Goal: Information Seeking & Learning: Learn about a topic

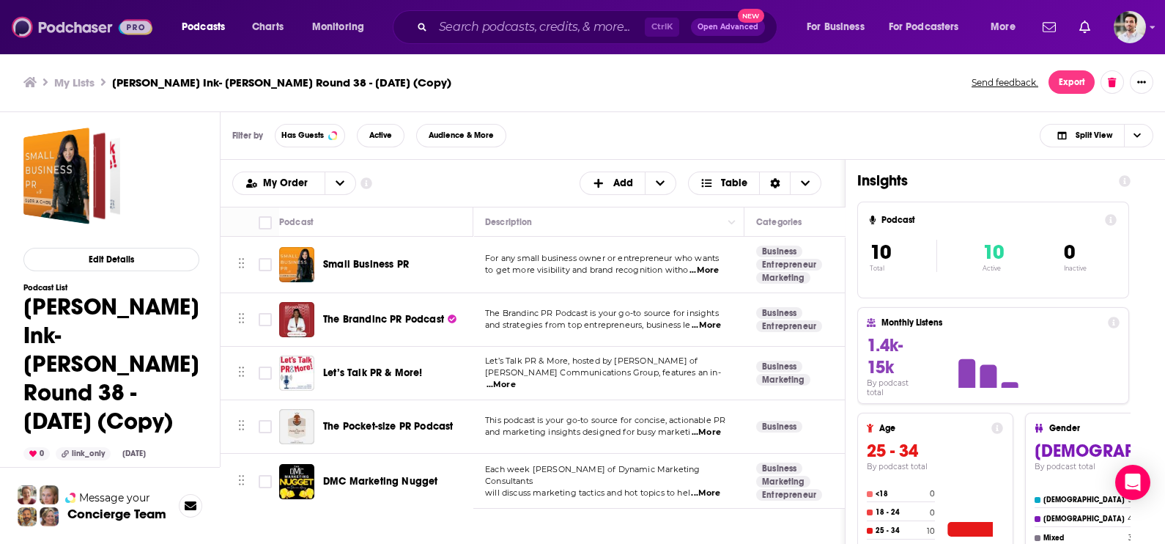
click at [55, 37] on img at bounding box center [82, 27] width 141 height 28
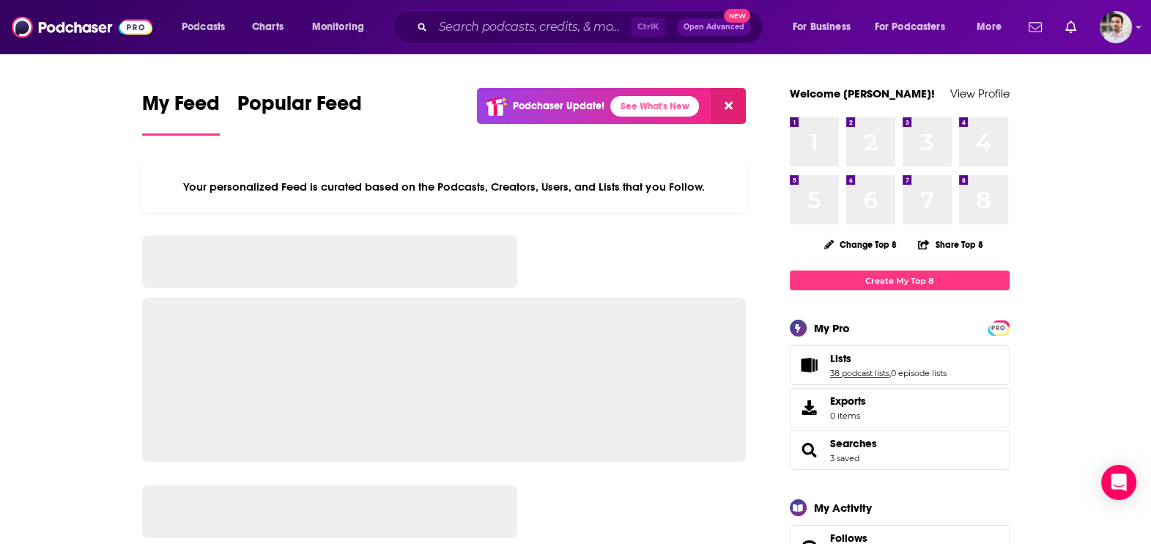
click at [843, 375] on link "38 podcast lists" at bounding box center [859, 373] width 59 height 10
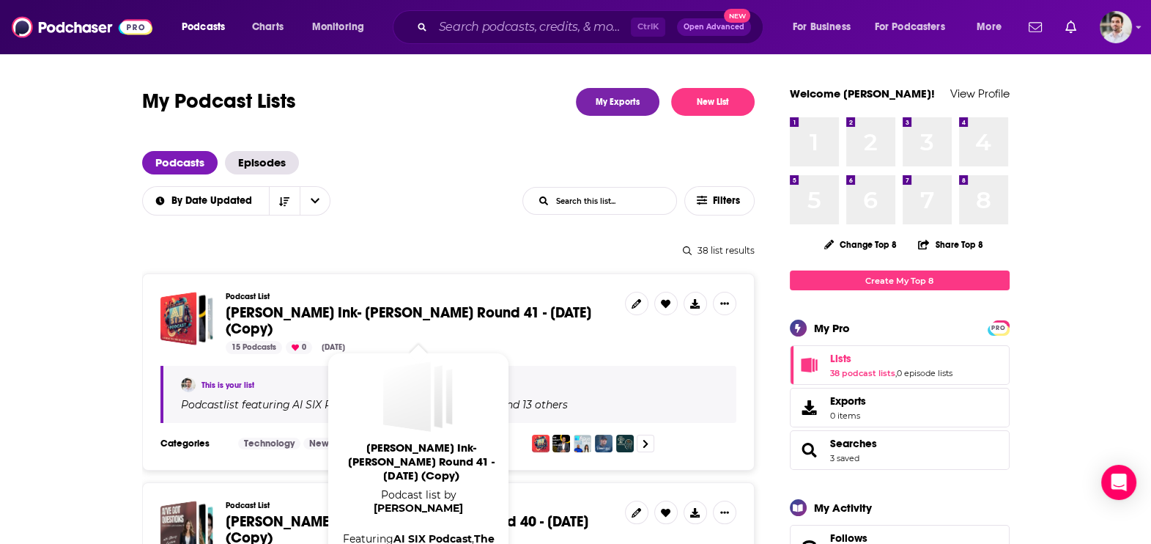
click at [467, 318] on span "Beutler Ink- William Beutler Round 41 - Sept 18, 2025 (Copy)" at bounding box center [409, 320] width 366 height 34
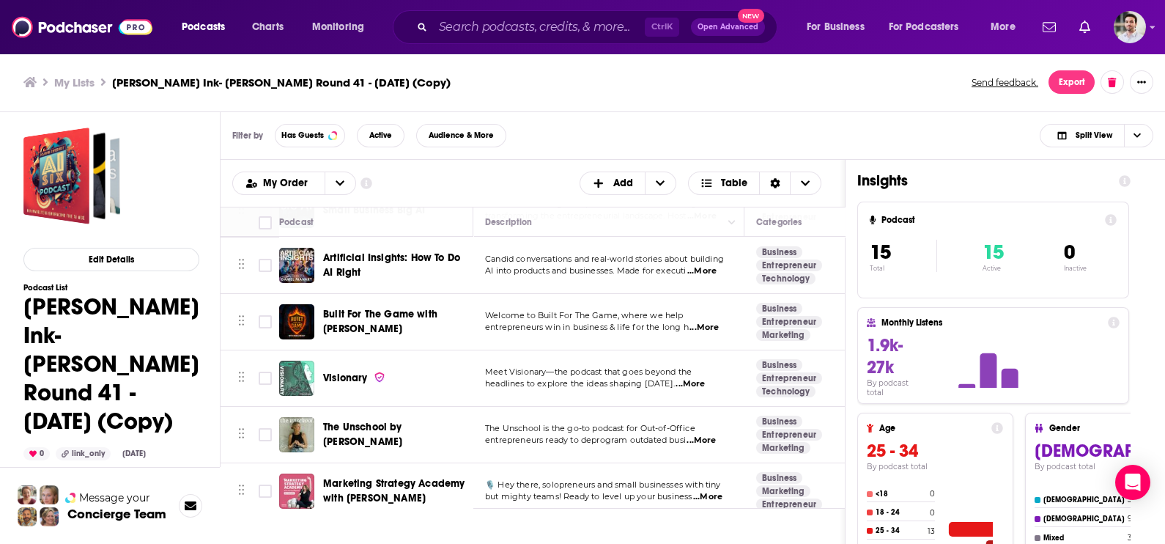
scroll to position [583, 0]
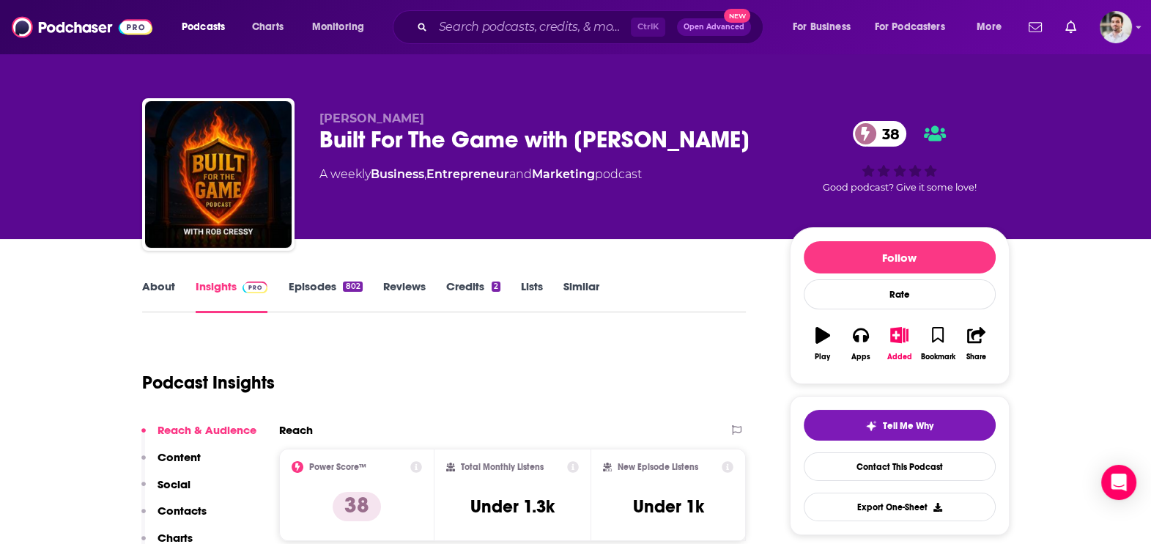
click at [165, 509] on p "Contacts" at bounding box center [182, 511] width 49 height 14
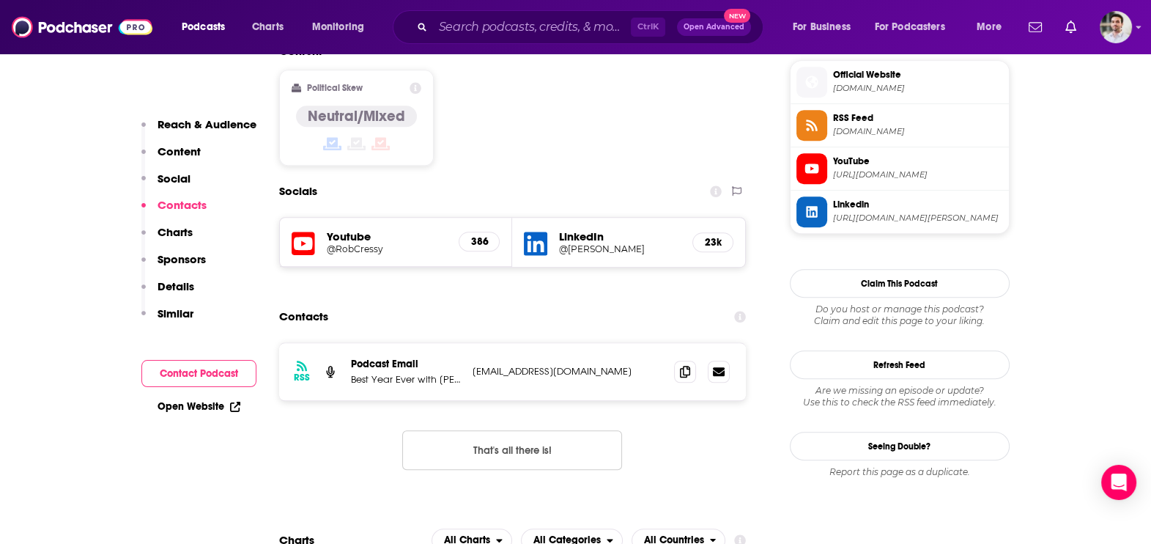
scroll to position [1206, 0]
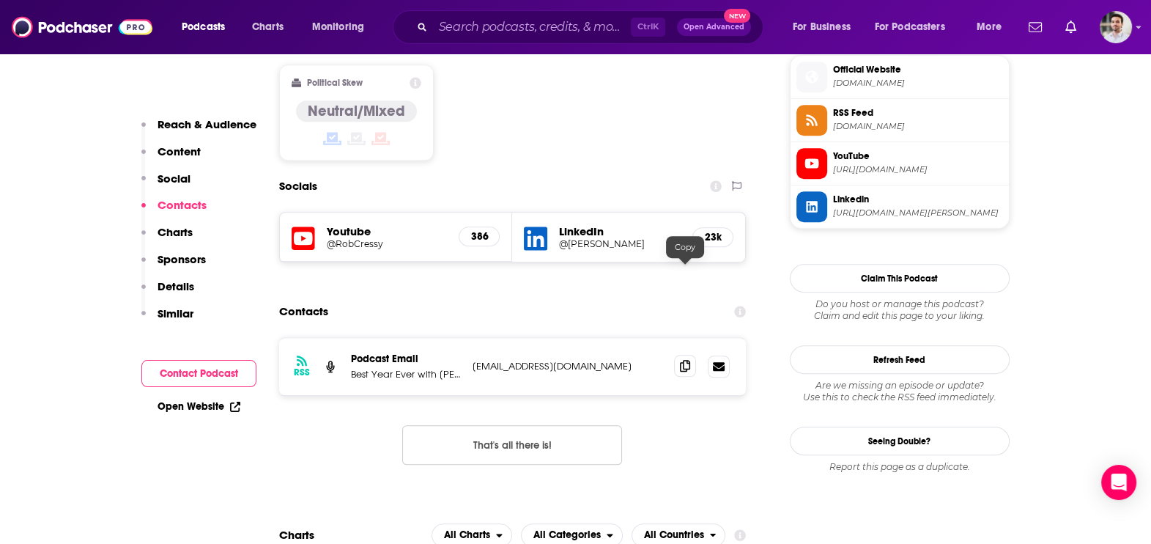
click at [685, 355] on span at bounding box center [685, 366] width 22 height 22
click at [77, 11] on div "Podcasts Charts Monitoring Ctrl K Open Advanced New For Business For Podcasters…" at bounding box center [575, 27] width 1151 height 54
click at [67, 21] on img at bounding box center [82, 27] width 141 height 28
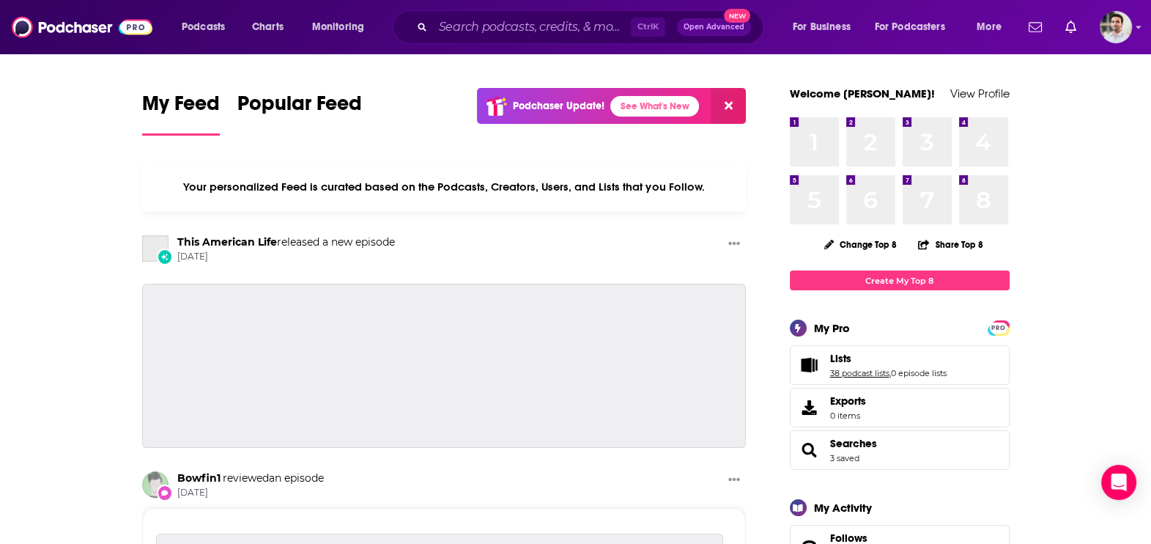
click at [875, 374] on link "38 podcast lists" at bounding box center [859, 373] width 59 height 10
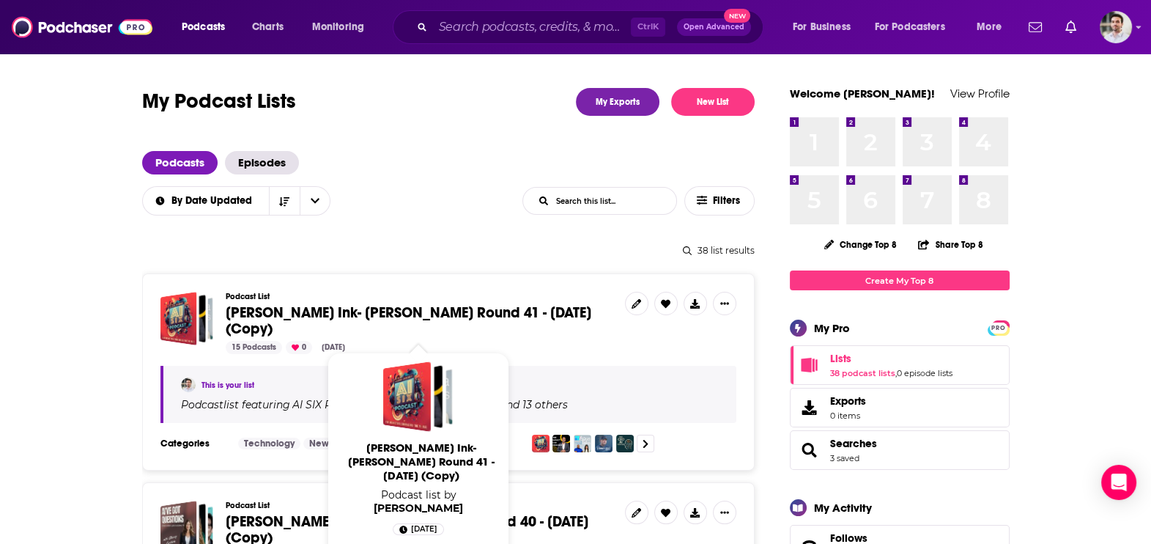
click at [487, 320] on span "Beutler Ink- William Beutler Round 41 - Sept 18, 2025 (Copy)" at bounding box center [409, 320] width 366 height 34
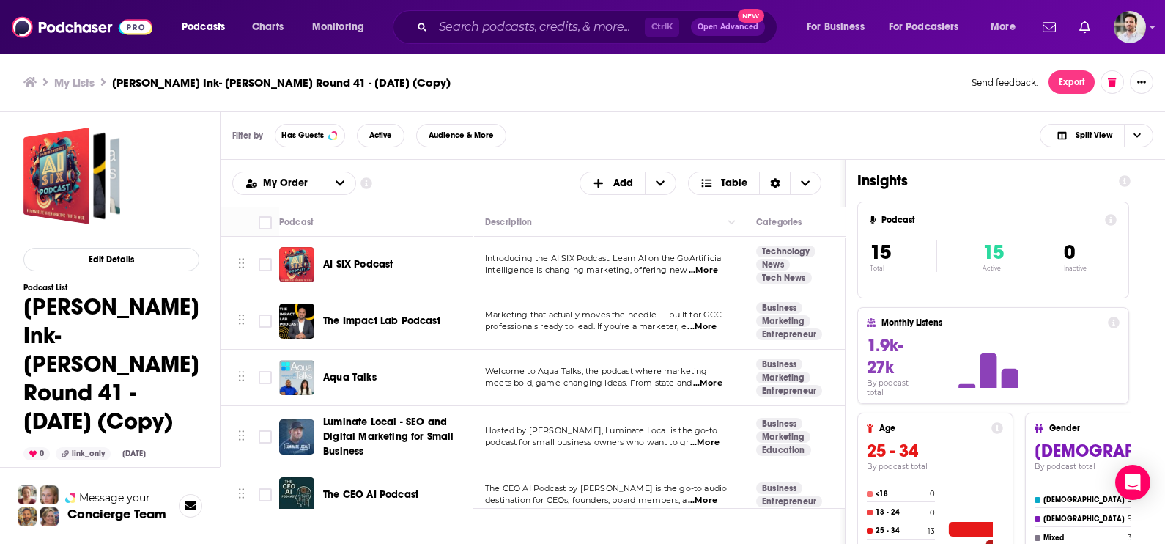
scroll to position [583, 0]
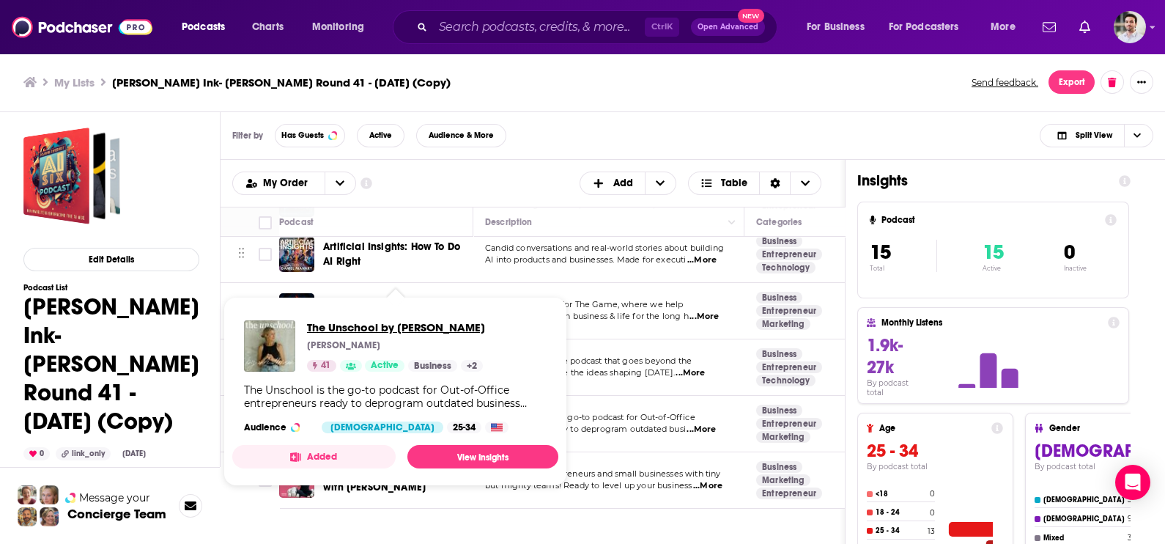
drag, startPoint x: 364, startPoint y: 396, endPoint x: 331, endPoint y: 330, distance: 73.8
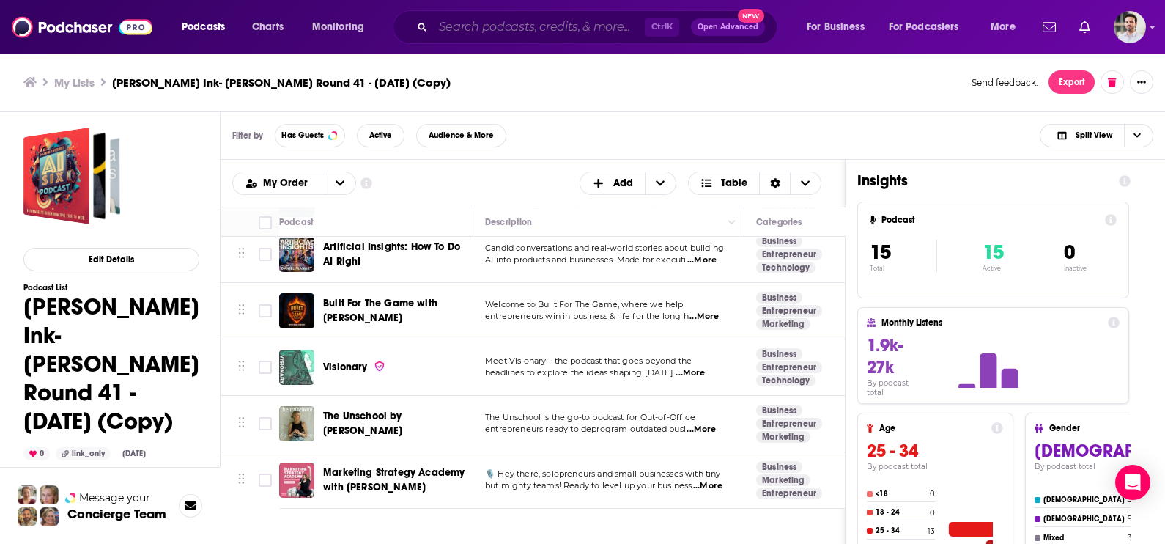
click at [513, 32] on input "Search podcasts, credits, & more..." at bounding box center [539, 26] width 212 height 23
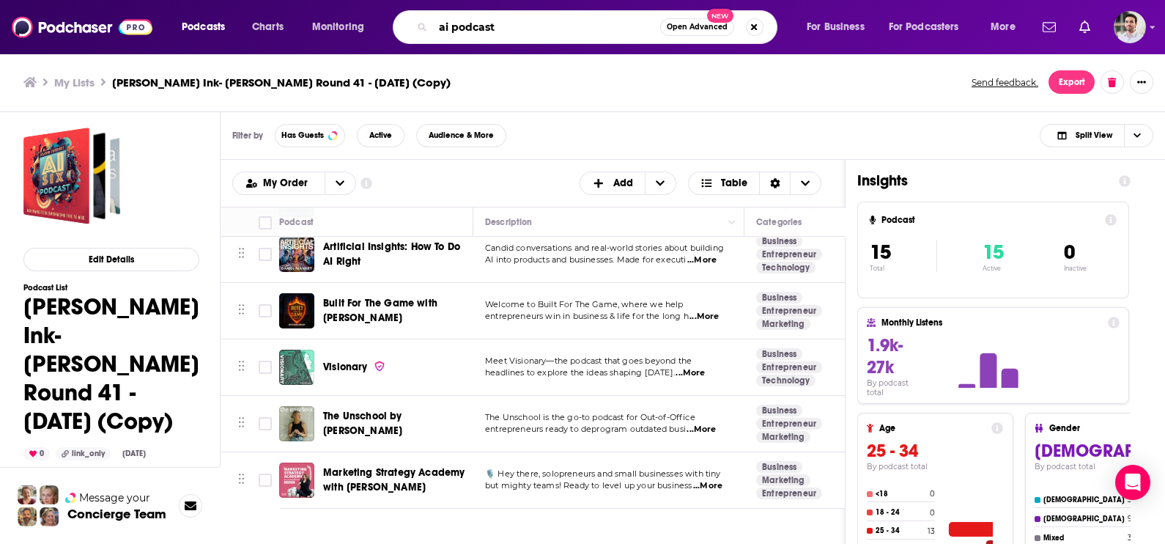
type input "ai podcast"
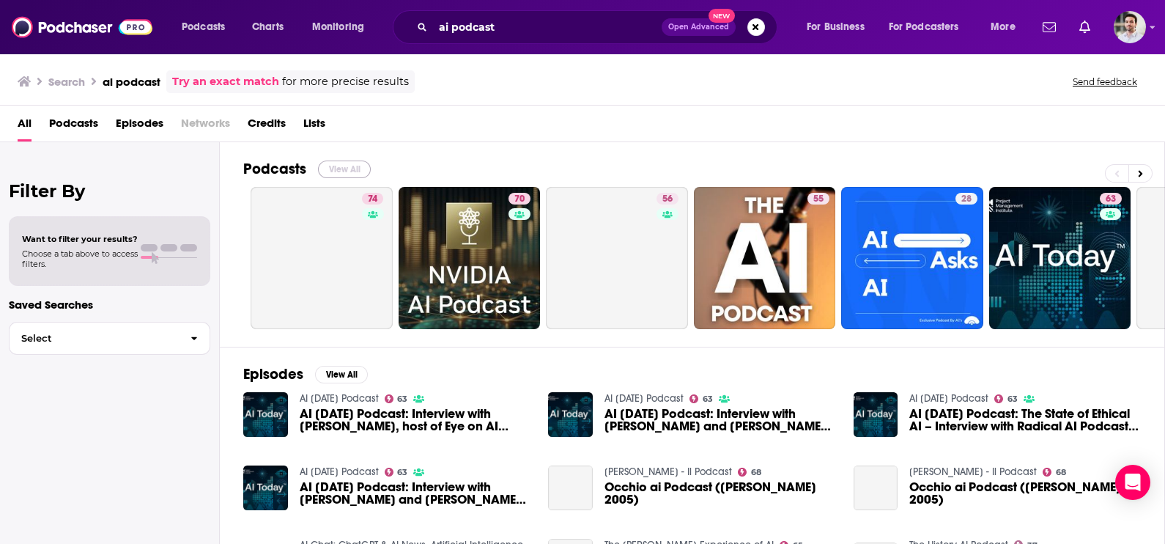
click at [364, 166] on button "View All" at bounding box center [344, 170] width 53 height 18
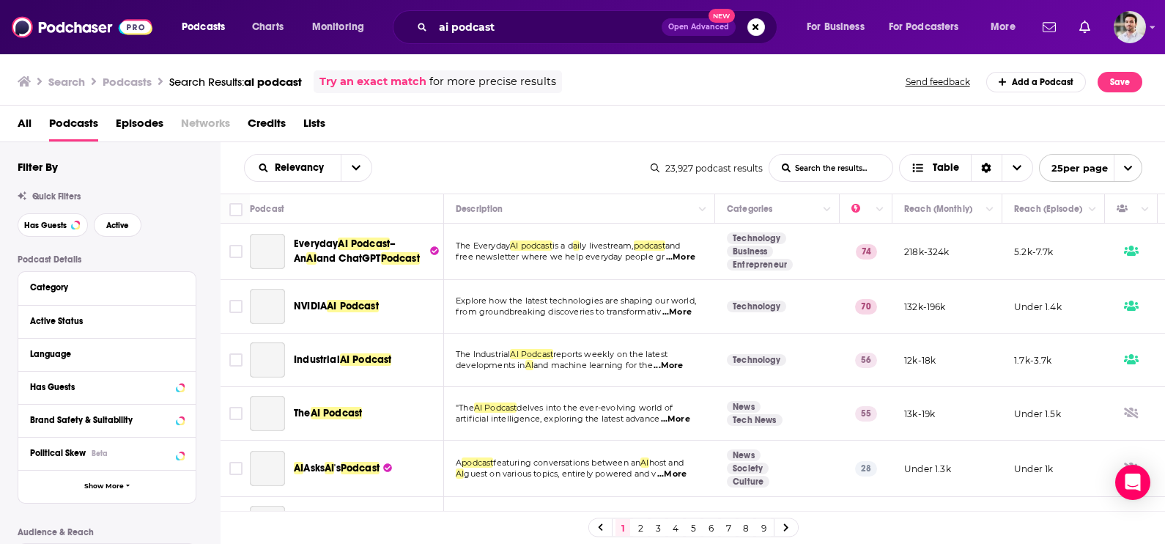
scroll to position [1095, 0]
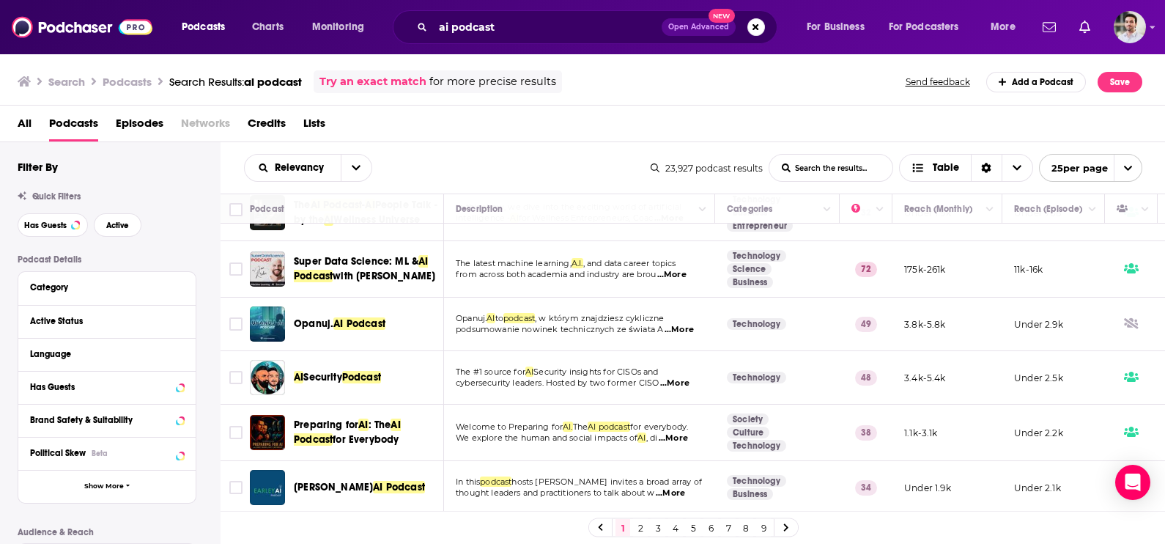
click at [762, 530] on link "9" at bounding box center [763, 528] width 15 height 18
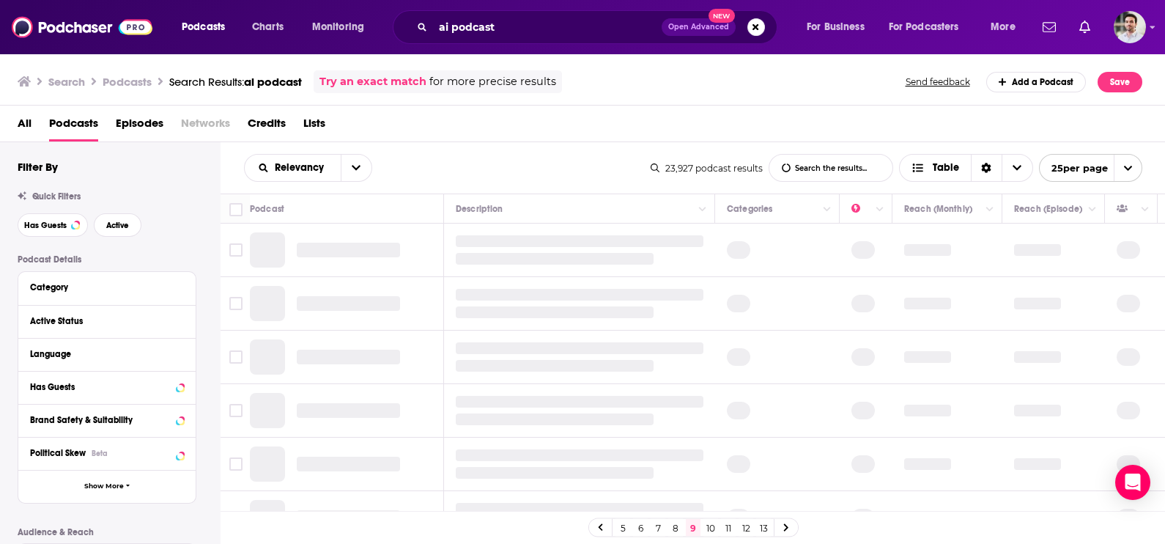
click at [771, 528] on div "5 6 7 8 9 10 11 12 13" at bounding box center [694, 527] width 210 height 19
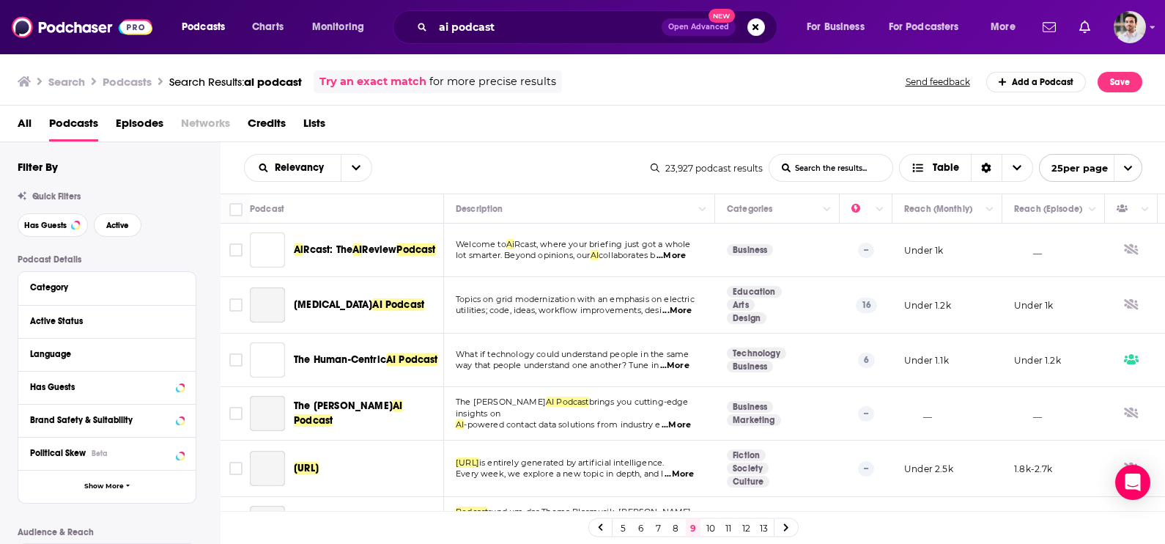
click at [771, 528] on div "5 6 7 8 9 10 11 12 13" at bounding box center [694, 527] width 210 height 19
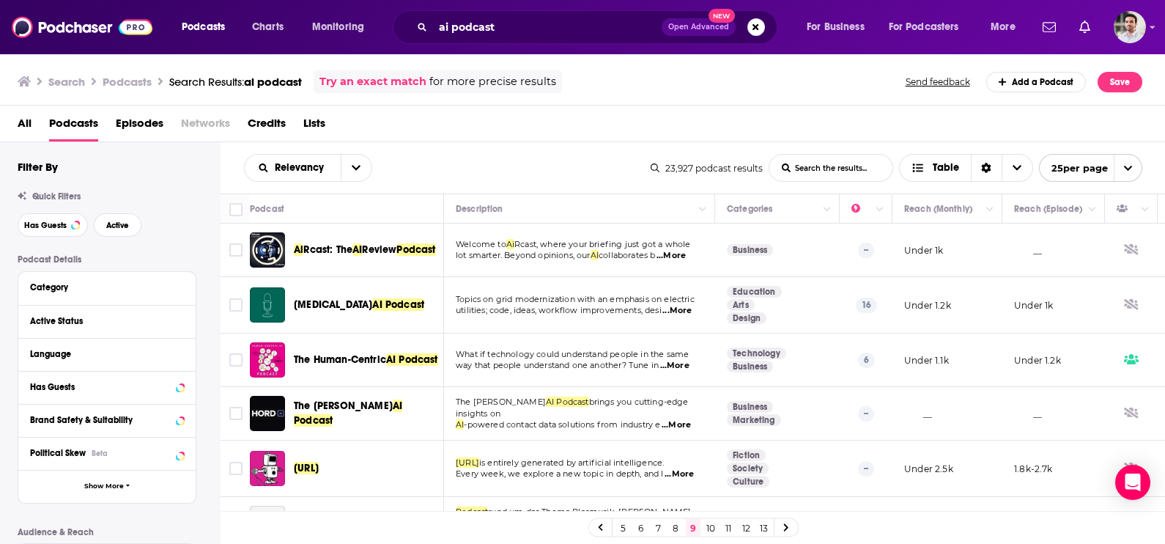
click at [763, 531] on link "13" at bounding box center [763, 528] width 15 height 18
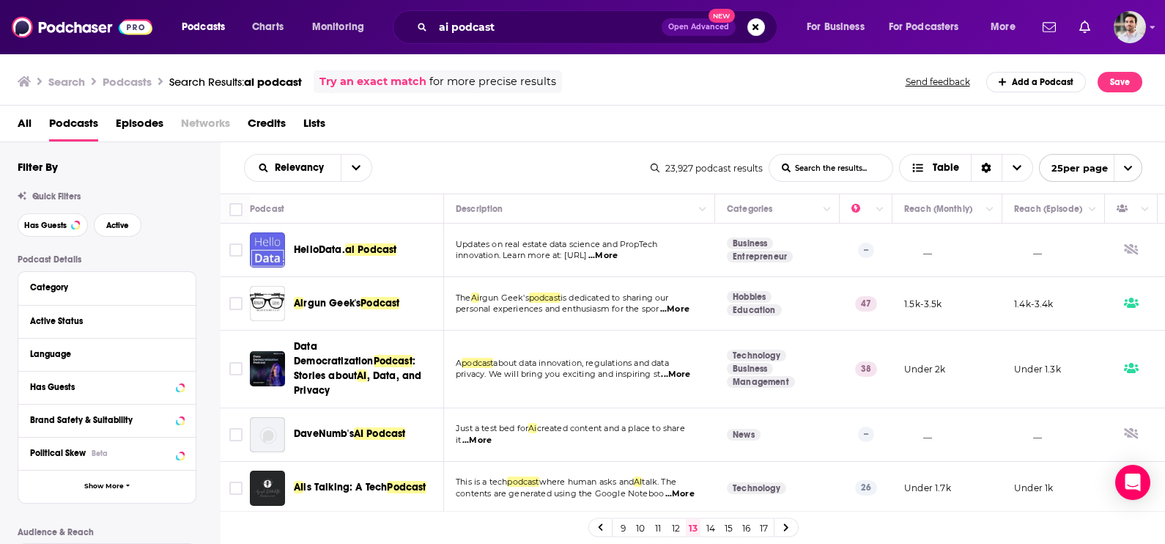
scroll to position [1077, 0]
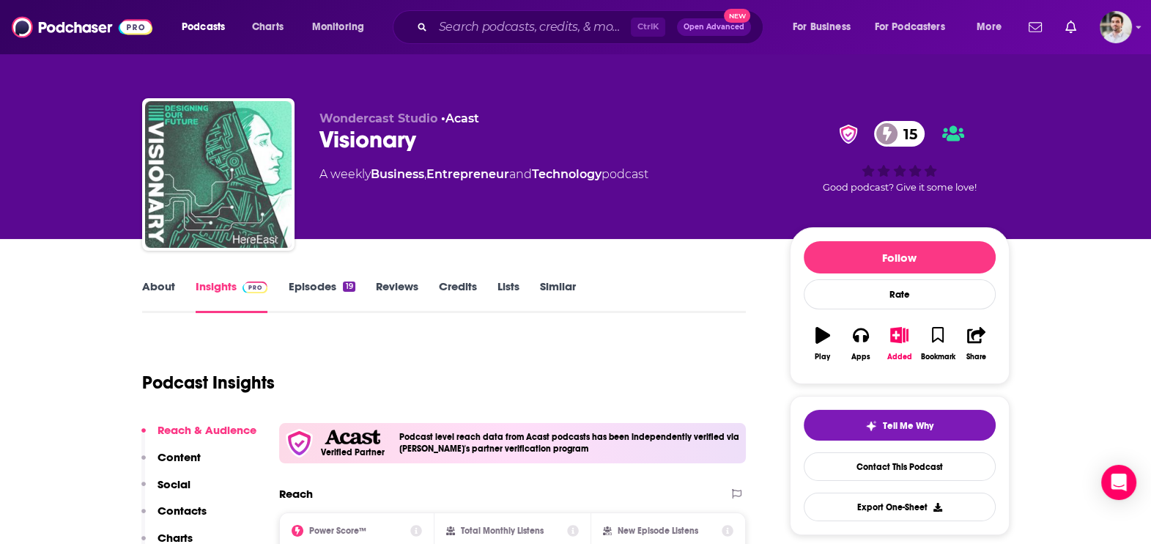
click at [183, 506] on p "Contacts" at bounding box center [182, 511] width 49 height 14
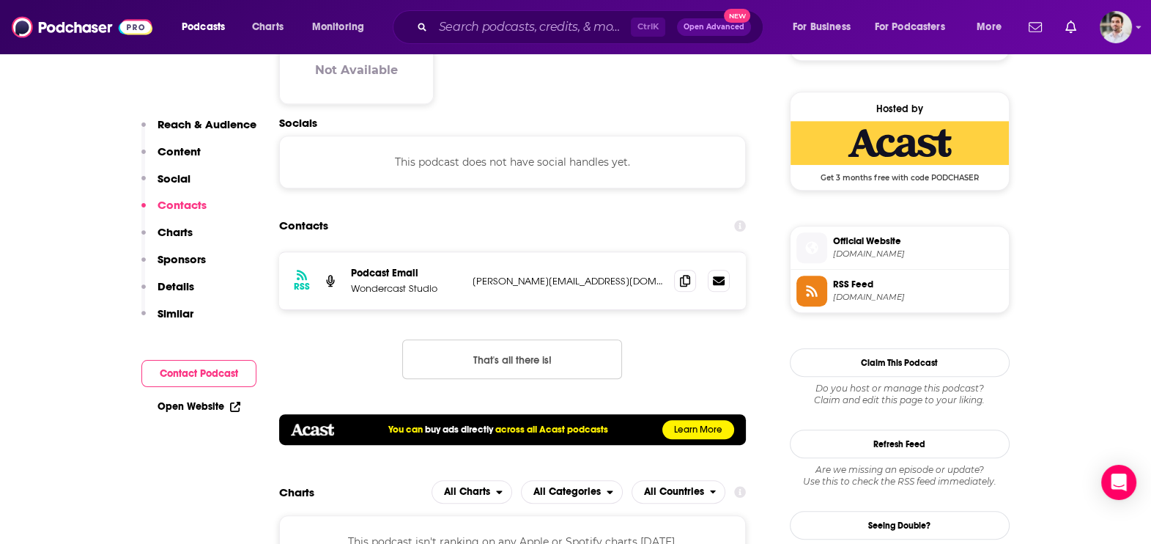
scroll to position [1041, 0]
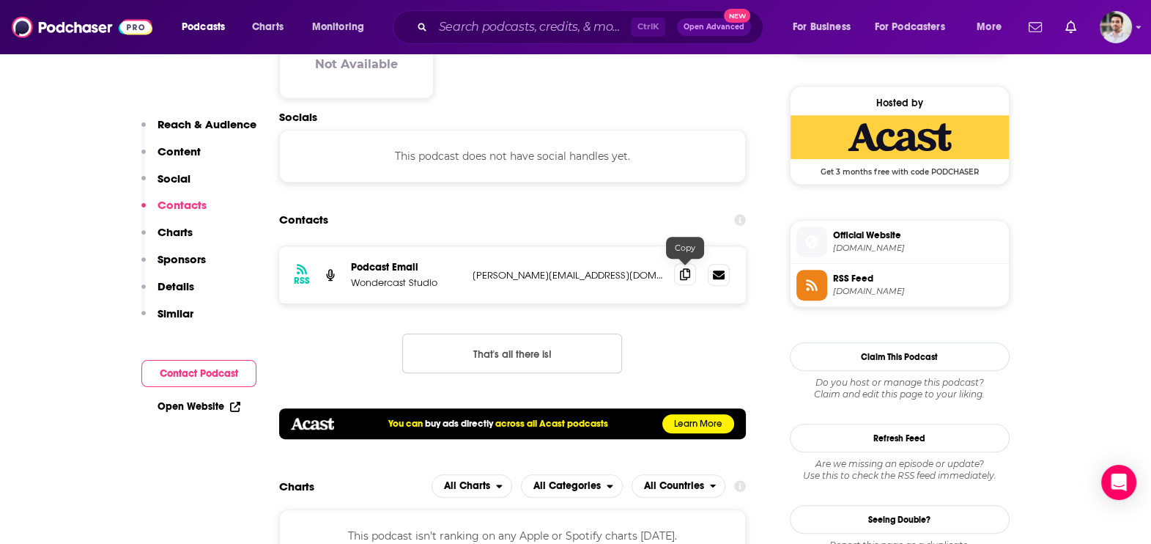
click at [686, 280] on span at bounding box center [685, 274] width 22 height 22
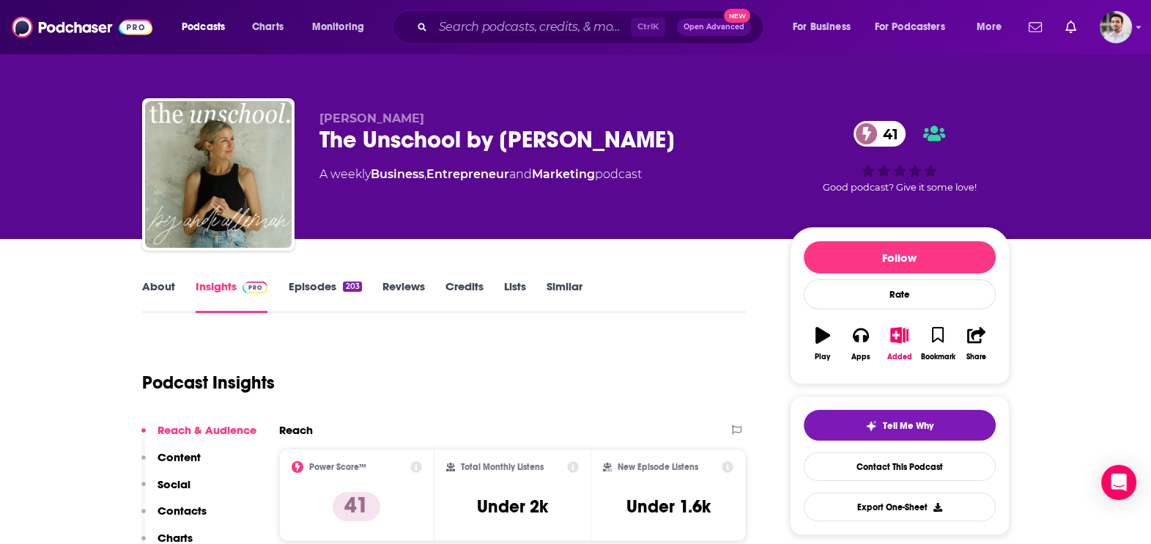
click at [173, 509] on p "Contacts" at bounding box center [182, 511] width 49 height 14
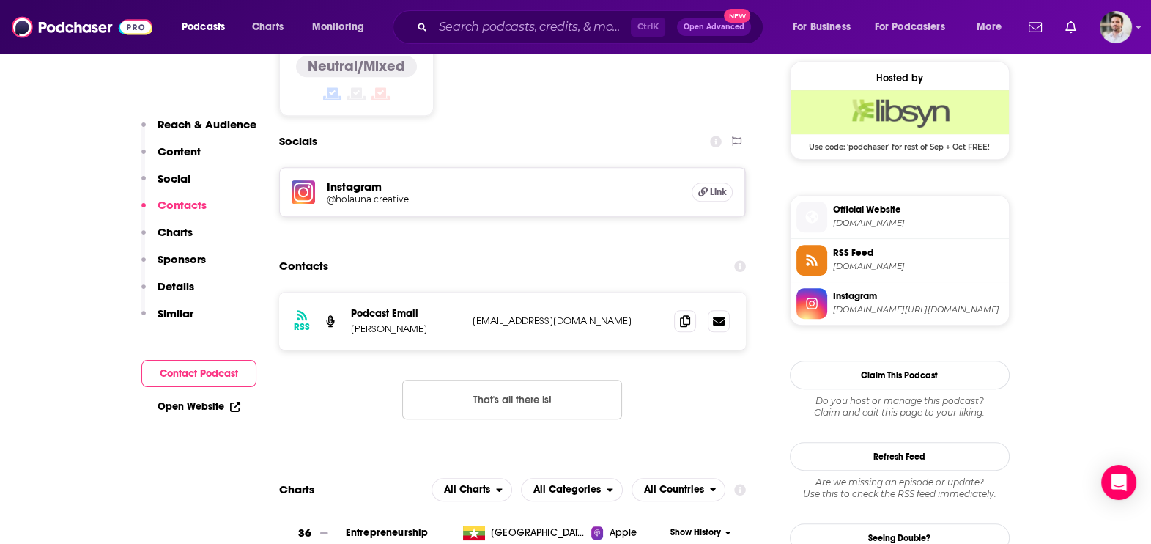
scroll to position [1205, 0]
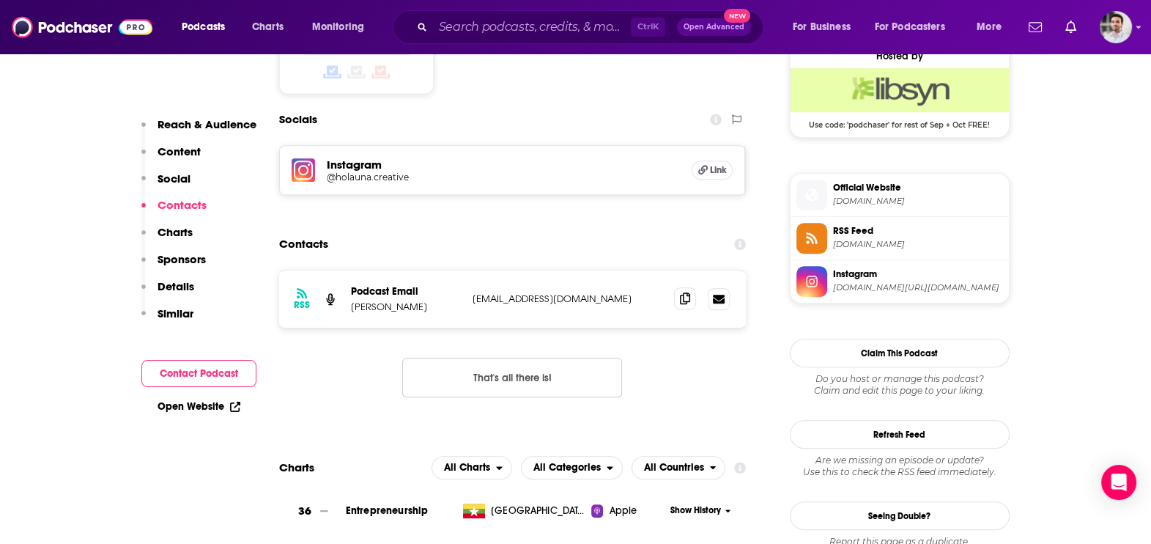
click at [676, 287] on span at bounding box center [685, 298] width 22 height 22
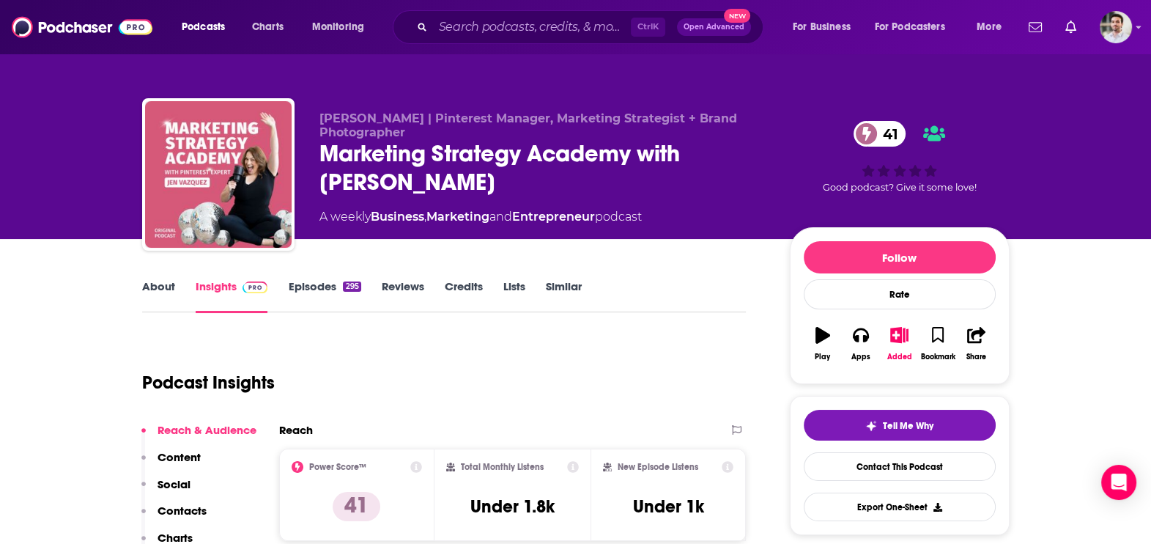
click at [176, 501] on button "Social" at bounding box center [165, 490] width 49 height 27
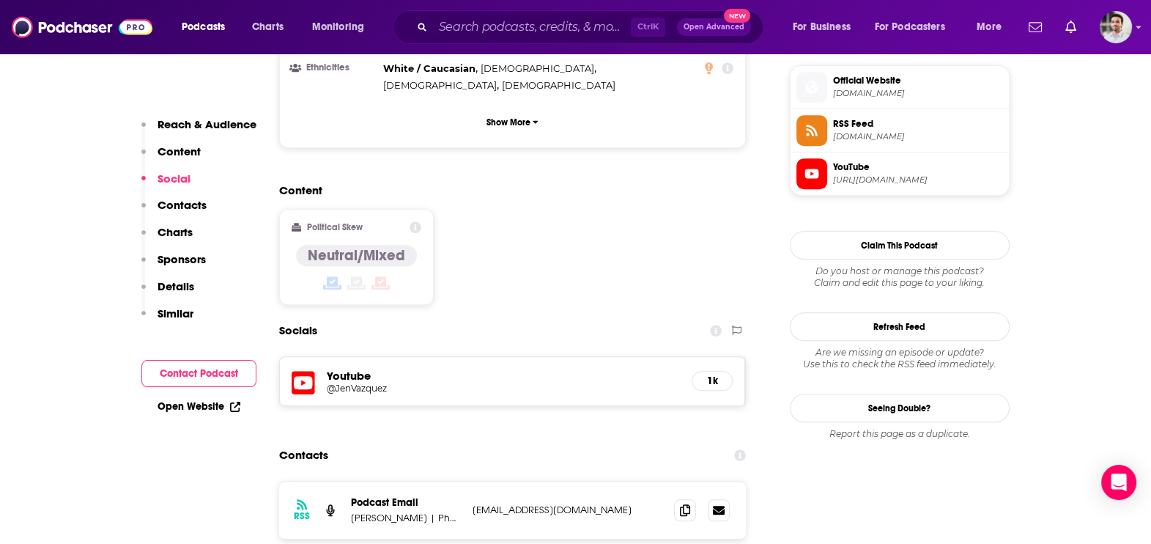
scroll to position [1081, 0]
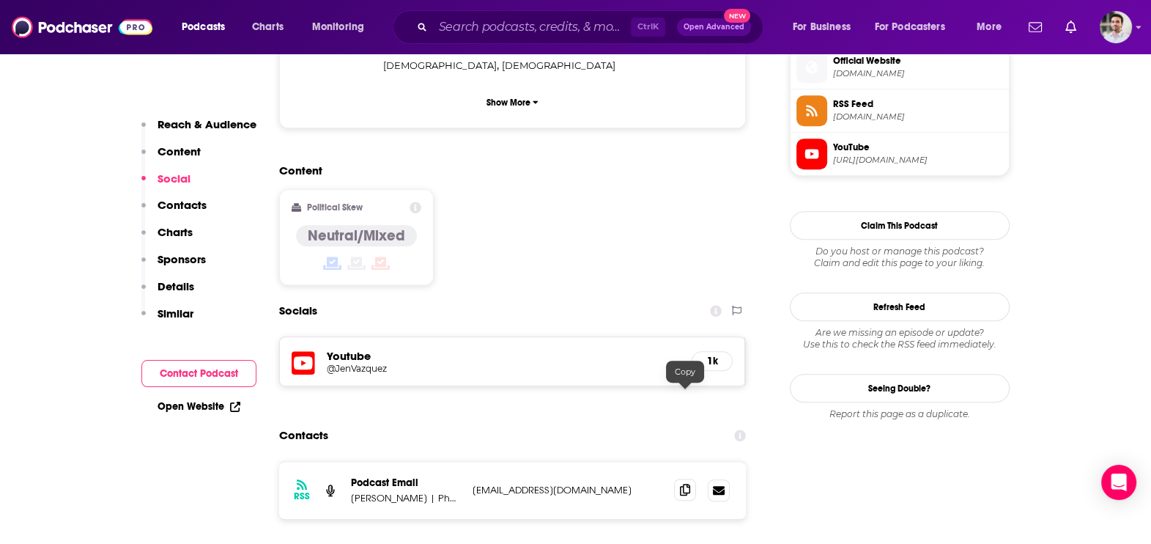
click at [685, 484] on icon at bounding box center [685, 490] width 10 height 12
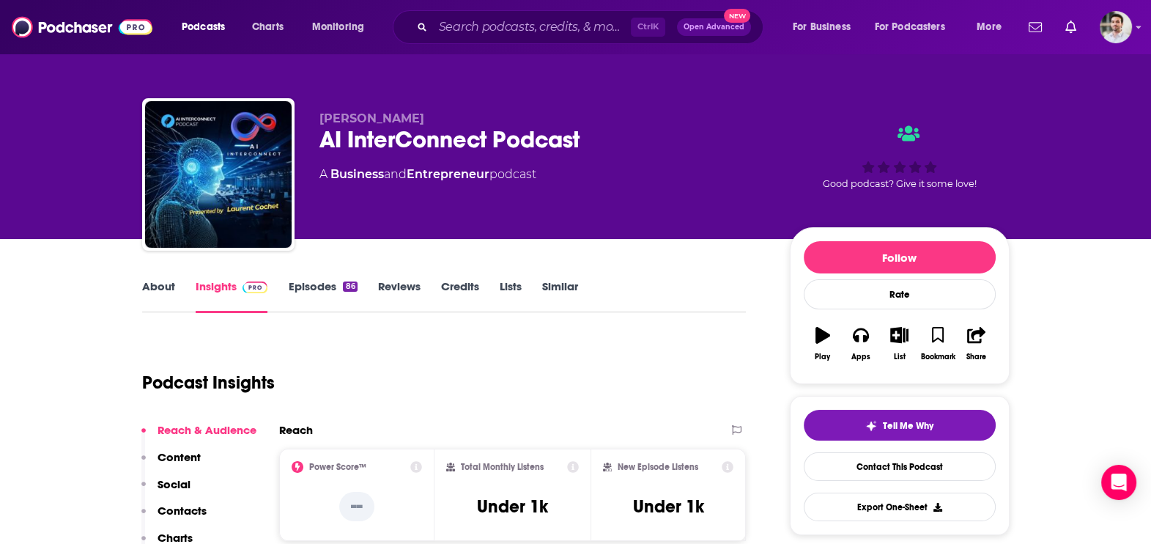
click at [187, 515] on p "Contacts" at bounding box center [182, 511] width 49 height 14
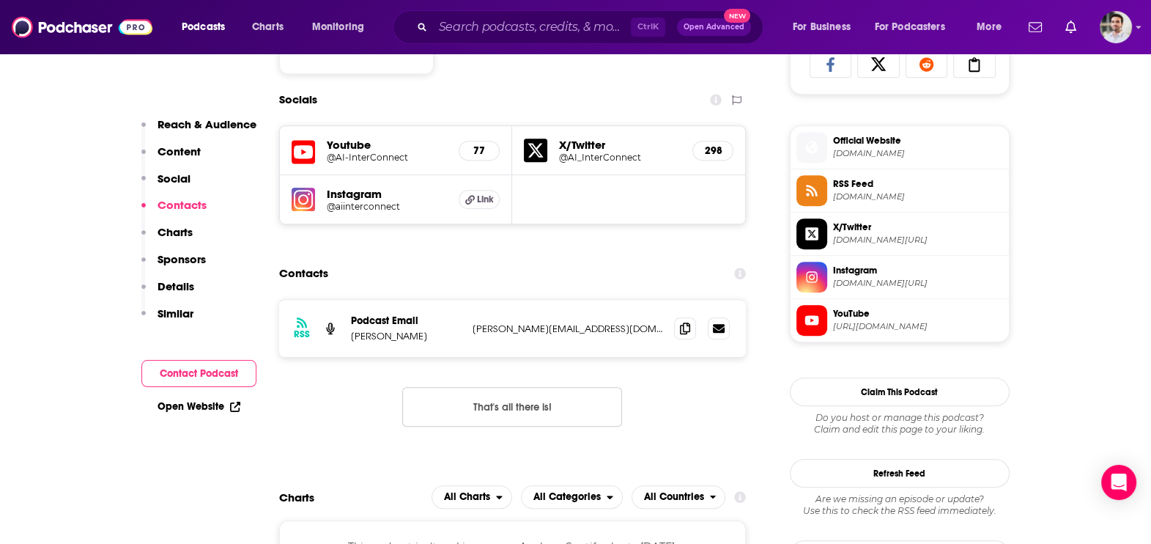
scroll to position [1055, 0]
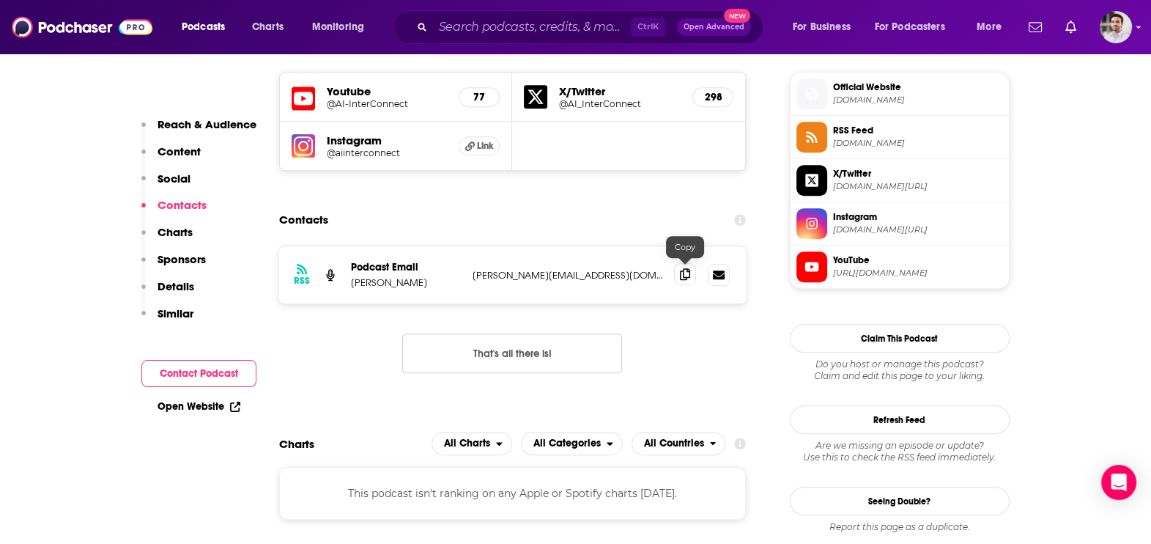
click at [685, 272] on icon at bounding box center [685, 274] width 10 height 12
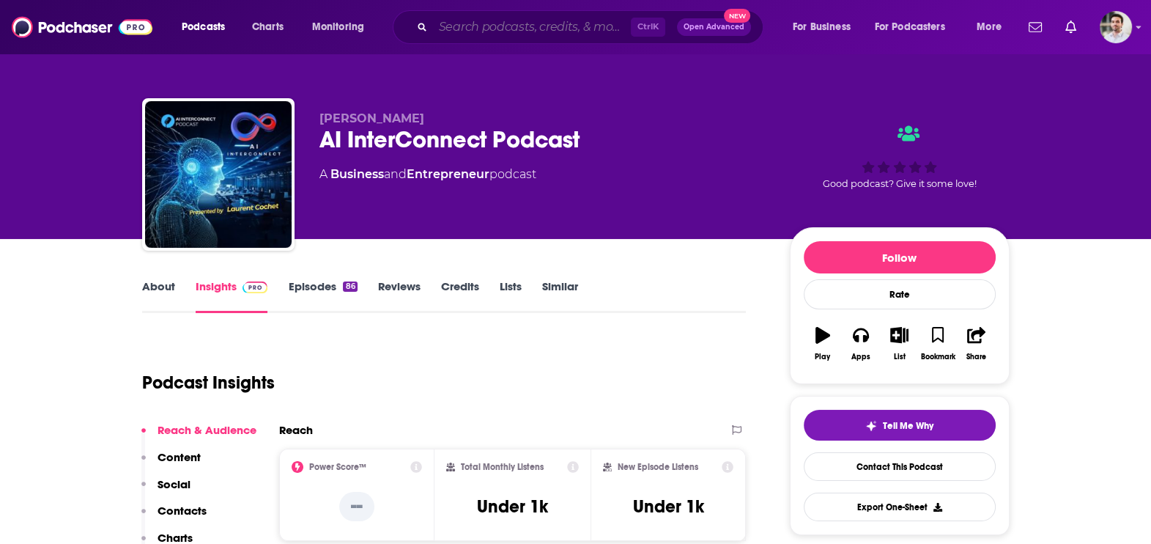
click at [517, 26] on input "Search podcasts, credits, & more..." at bounding box center [532, 26] width 198 height 23
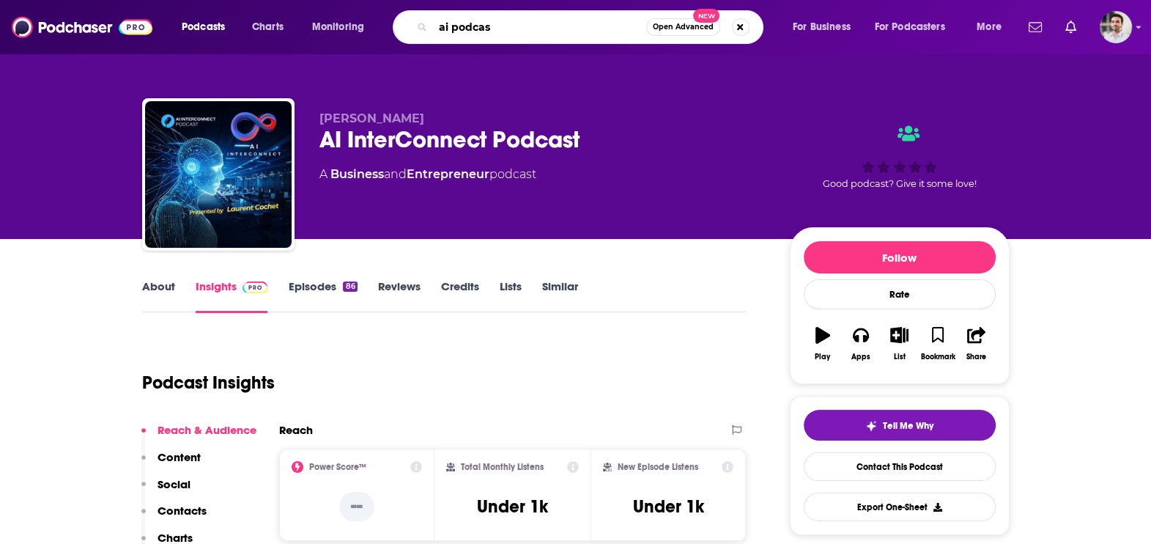
type input "ai podcast"
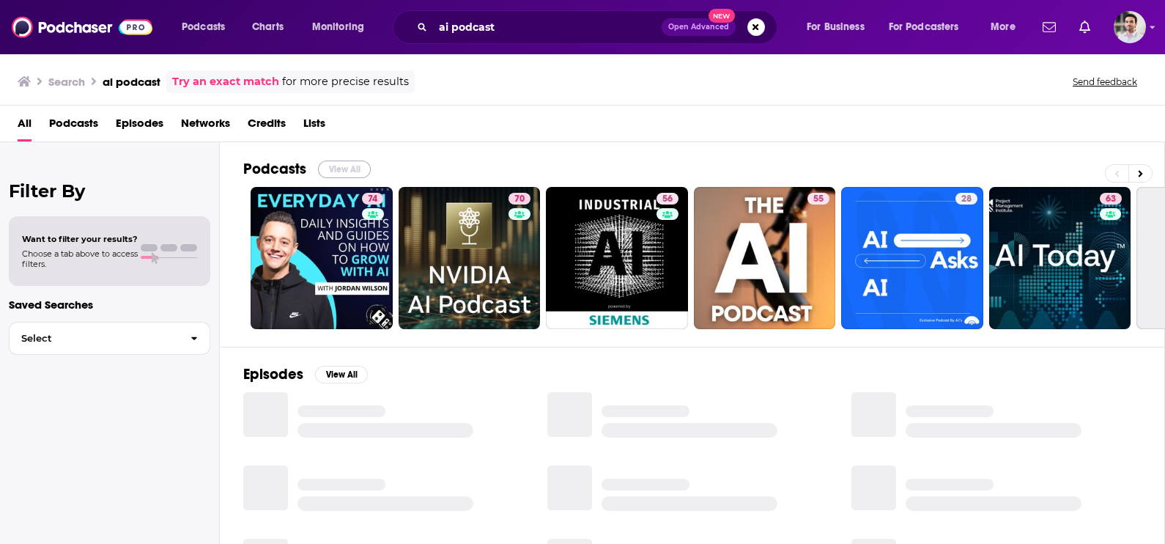
click at [344, 161] on button "View All" at bounding box center [344, 170] width 53 height 18
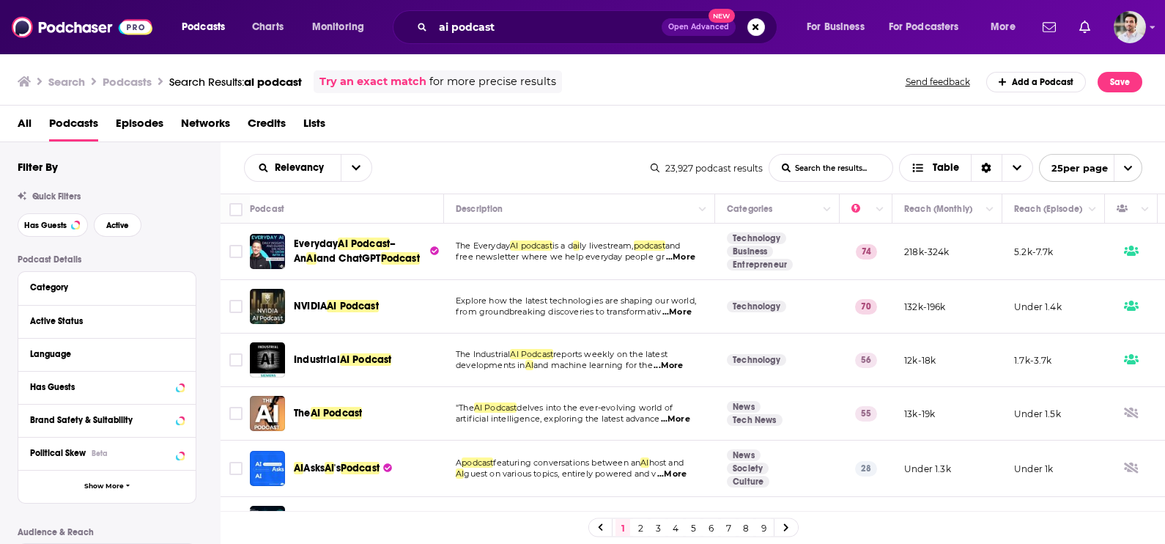
scroll to position [1095, 0]
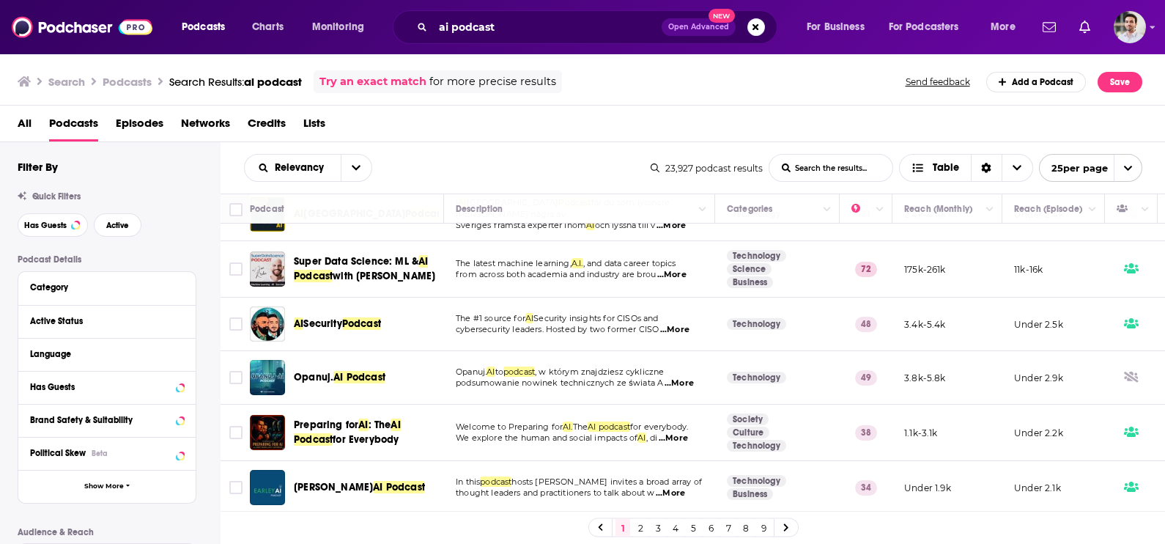
click at [759, 527] on link "9" at bounding box center [763, 528] width 15 height 18
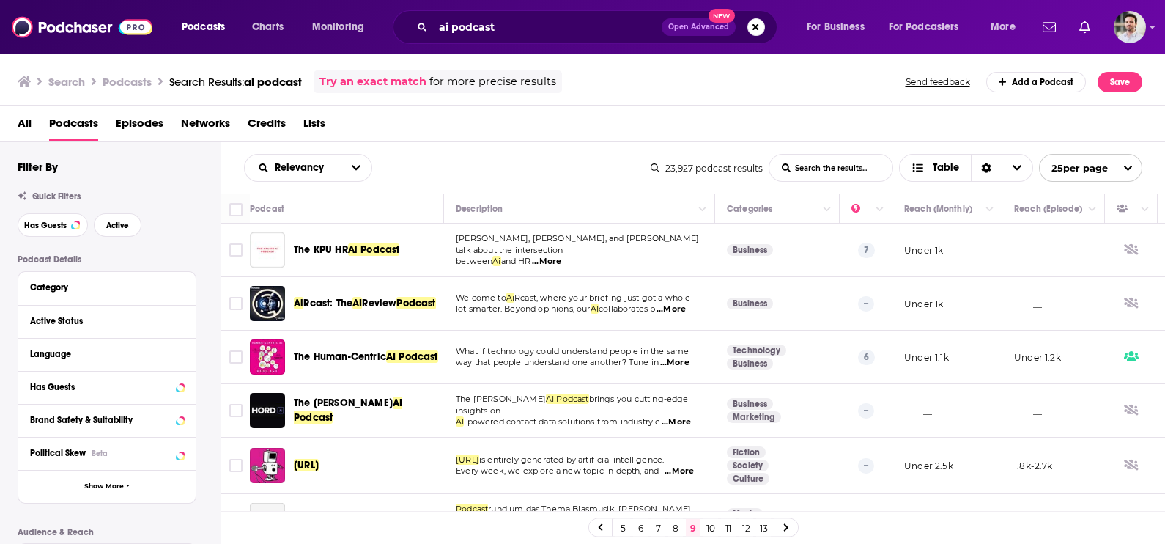
drag, startPoint x: 759, startPoint y: 527, endPoint x: 766, endPoint y: 529, distance: 7.7
click at [766, 529] on link "13" at bounding box center [763, 528] width 15 height 18
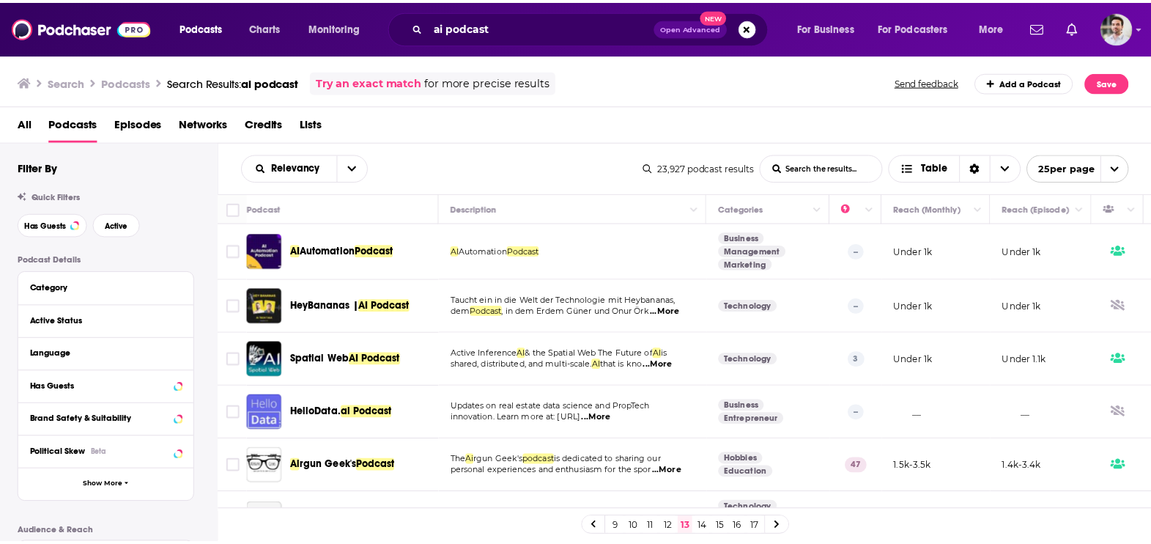
scroll to position [1077, 0]
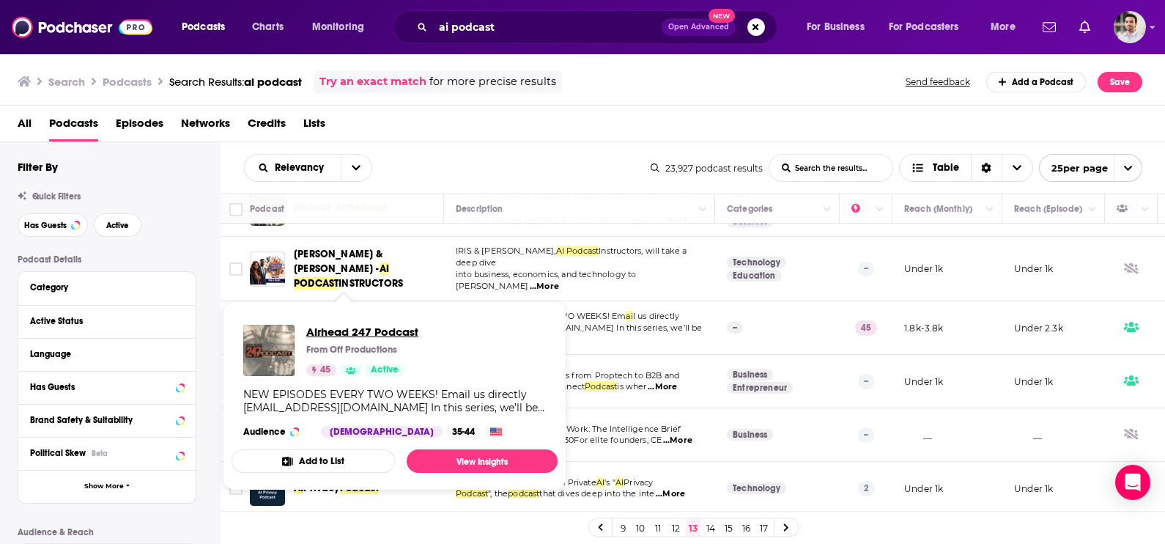
click at [367, 330] on span "Airhead 247 Podcast" at bounding box center [362, 332] width 112 height 14
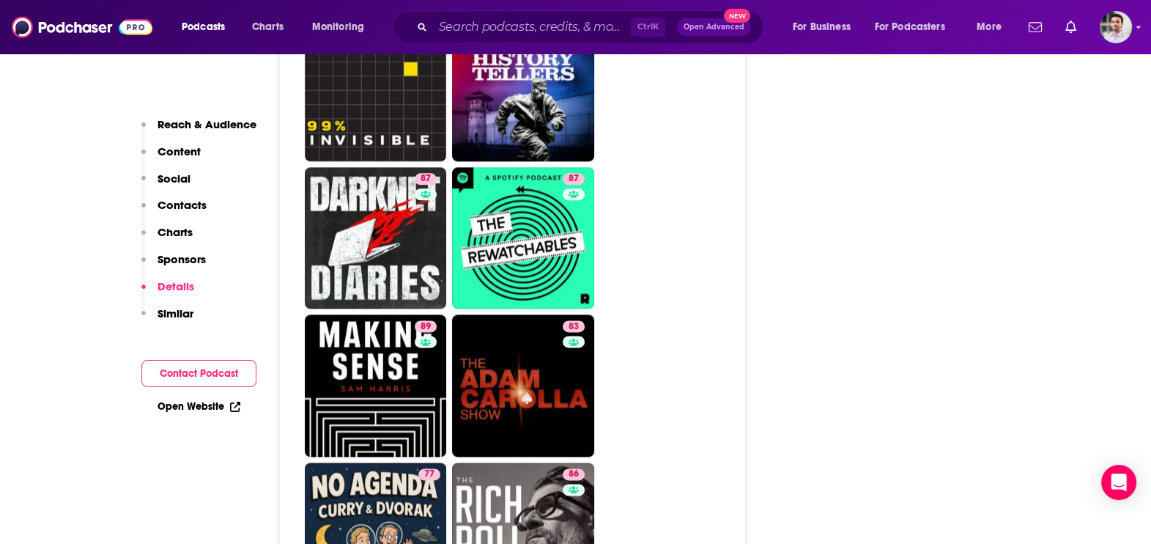
scroll to position [1410, 0]
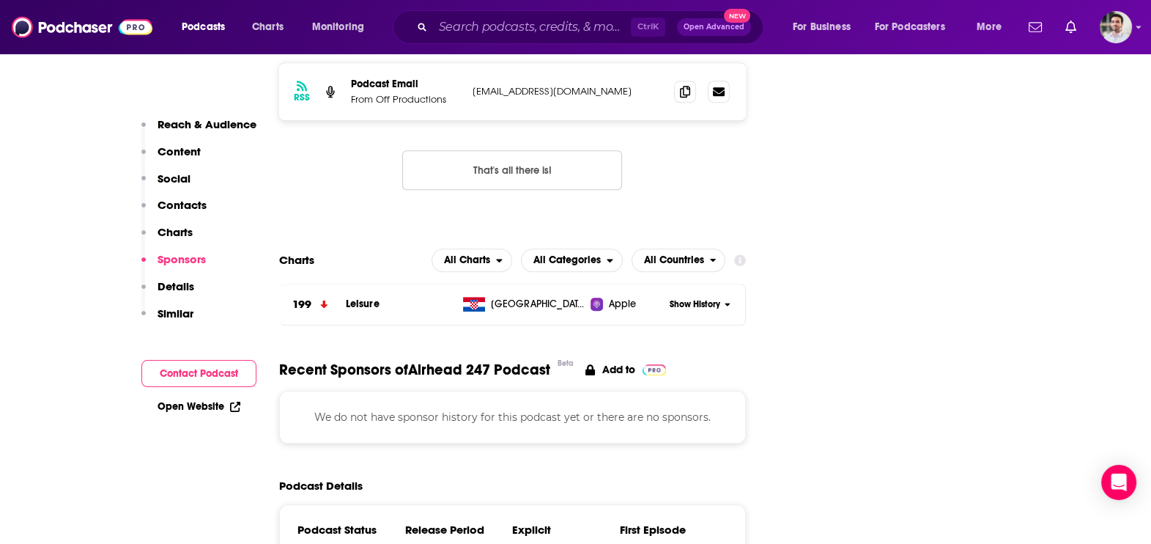
click at [168, 207] on p "Contacts" at bounding box center [182, 205] width 49 height 14
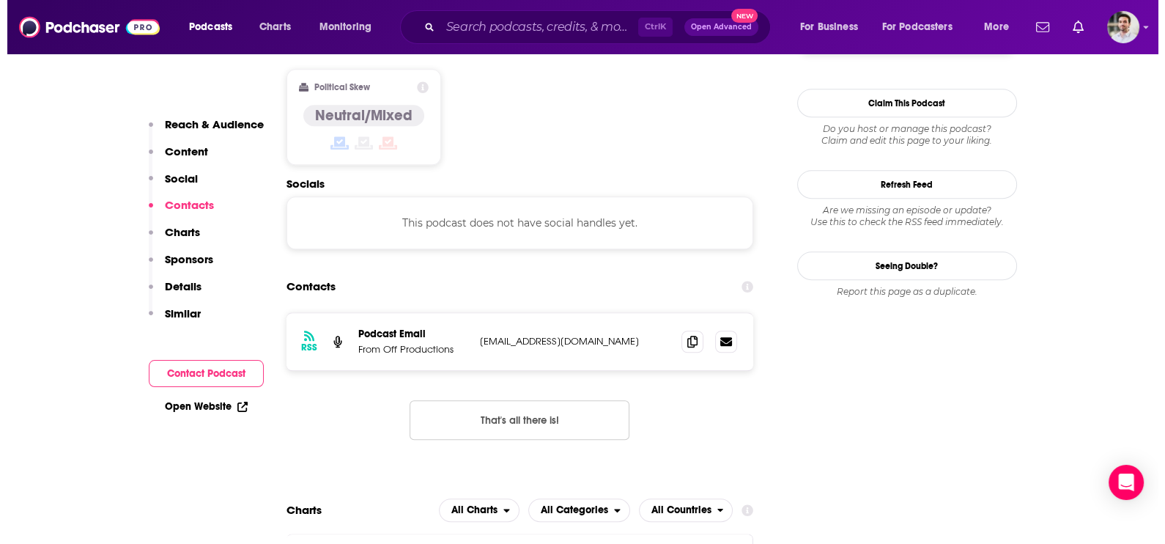
scroll to position [0, 0]
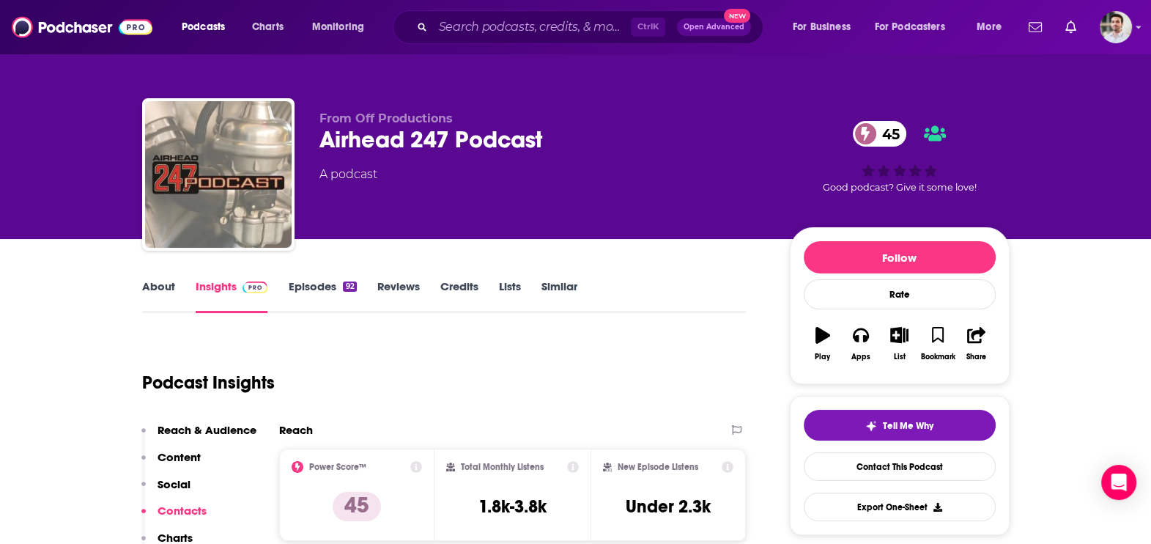
click at [155, 303] on link "About" at bounding box center [158, 296] width 33 height 34
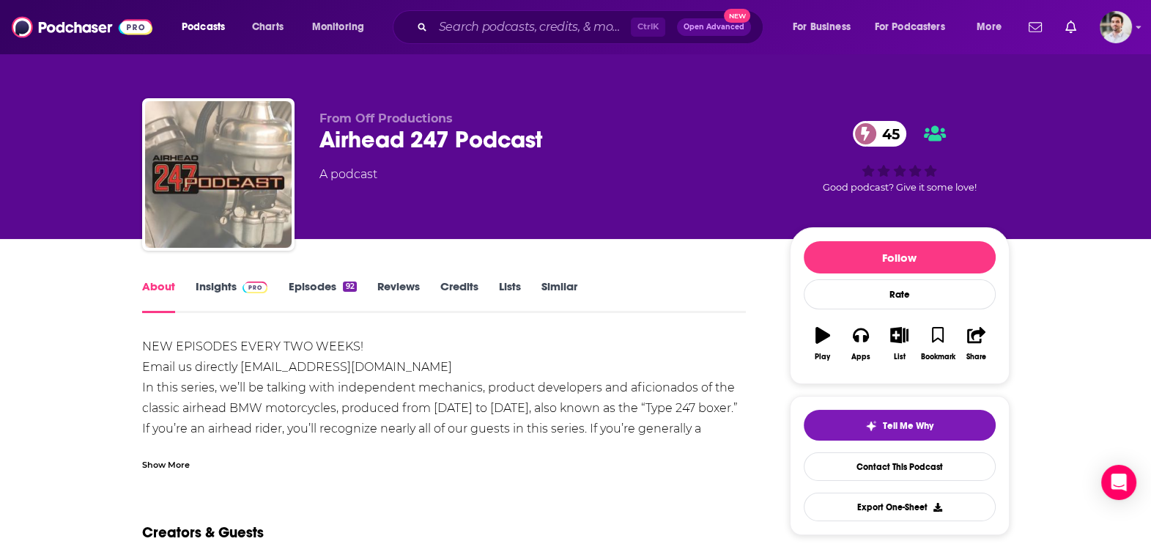
click at [174, 459] on div "Show More" at bounding box center [166, 464] width 48 height 14
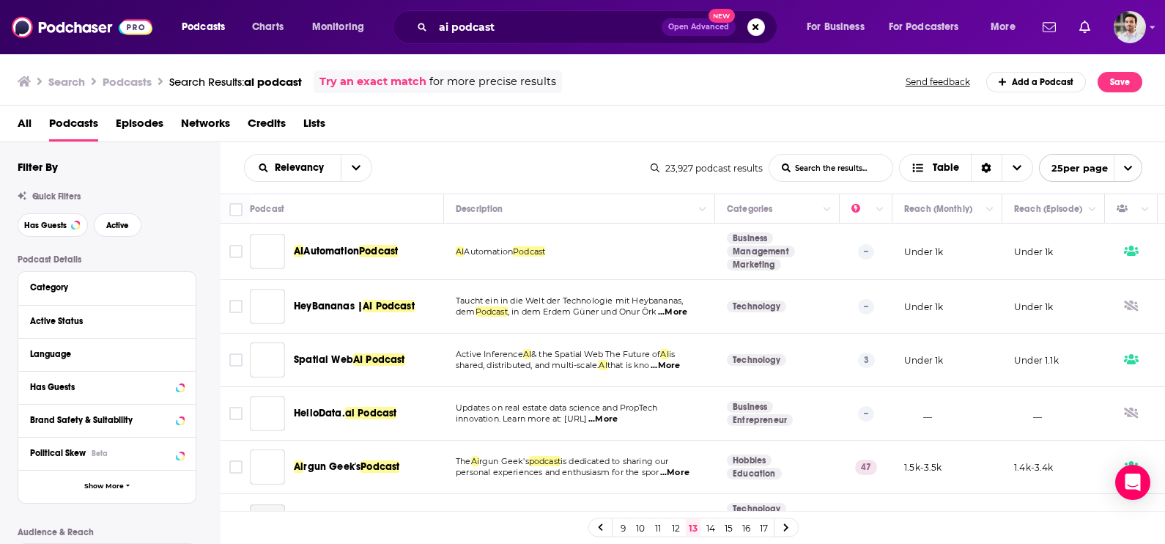
click at [712, 527] on link "14" at bounding box center [711, 528] width 15 height 18
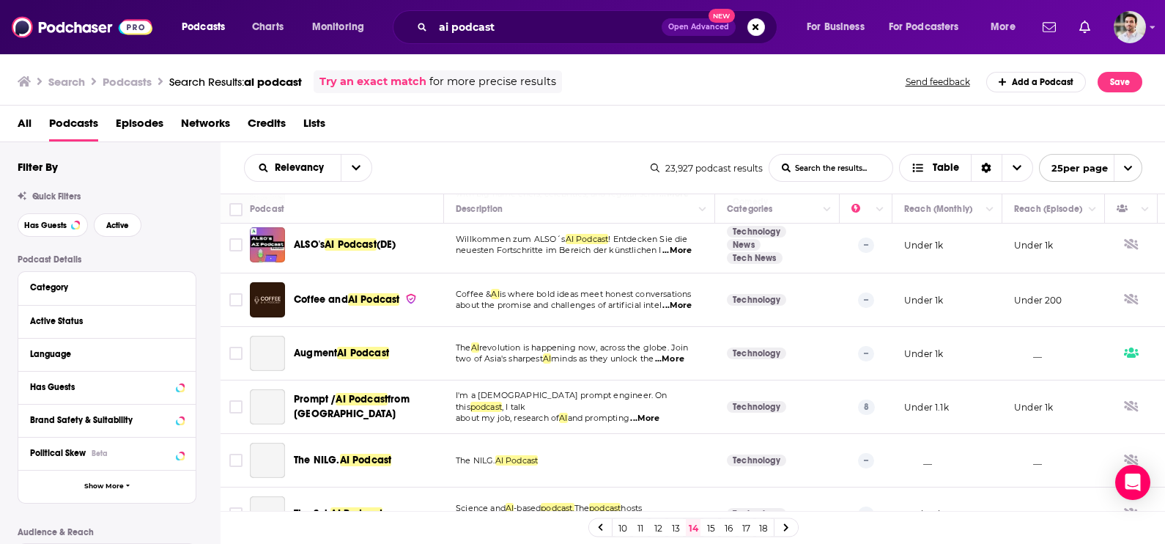
scroll to position [221, 0]
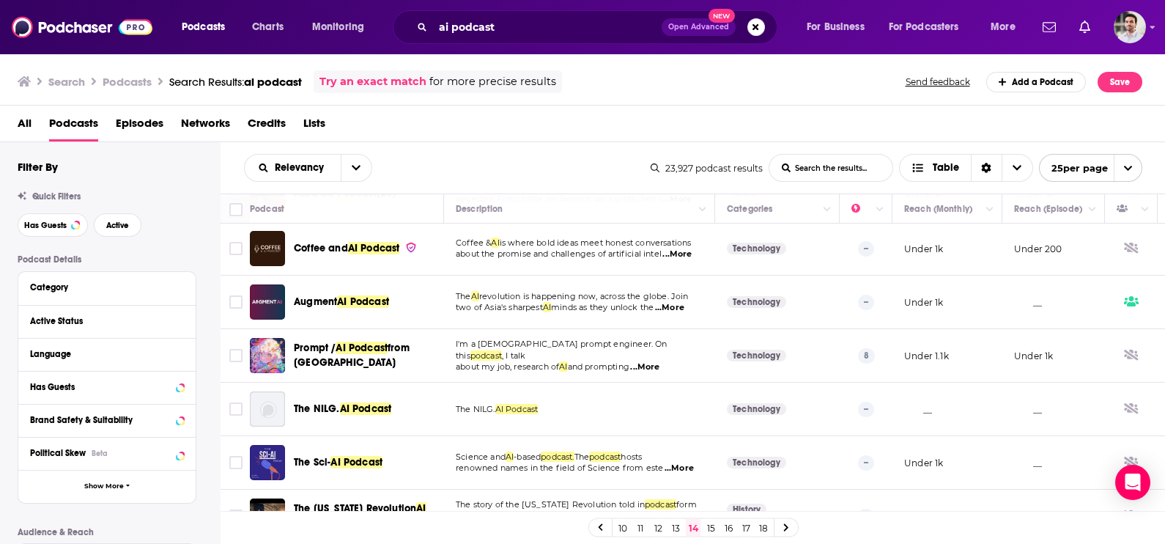
click at [325, 301] on span "Augment" at bounding box center [315, 301] width 43 height 12
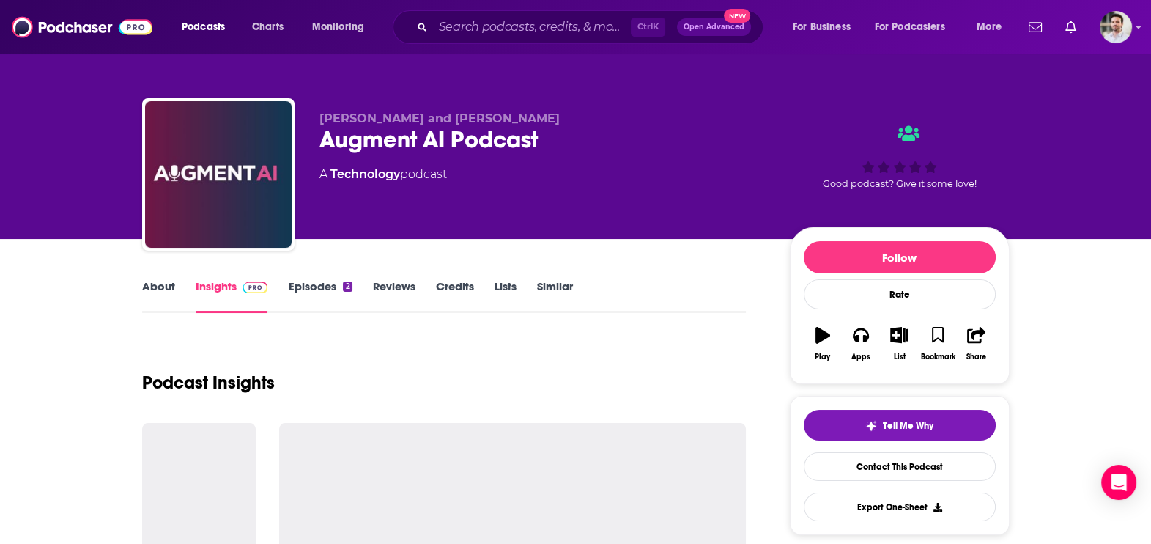
click at [325, 301] on link "Episodes 2" at bounding box center [320, 296] width 64 height 34
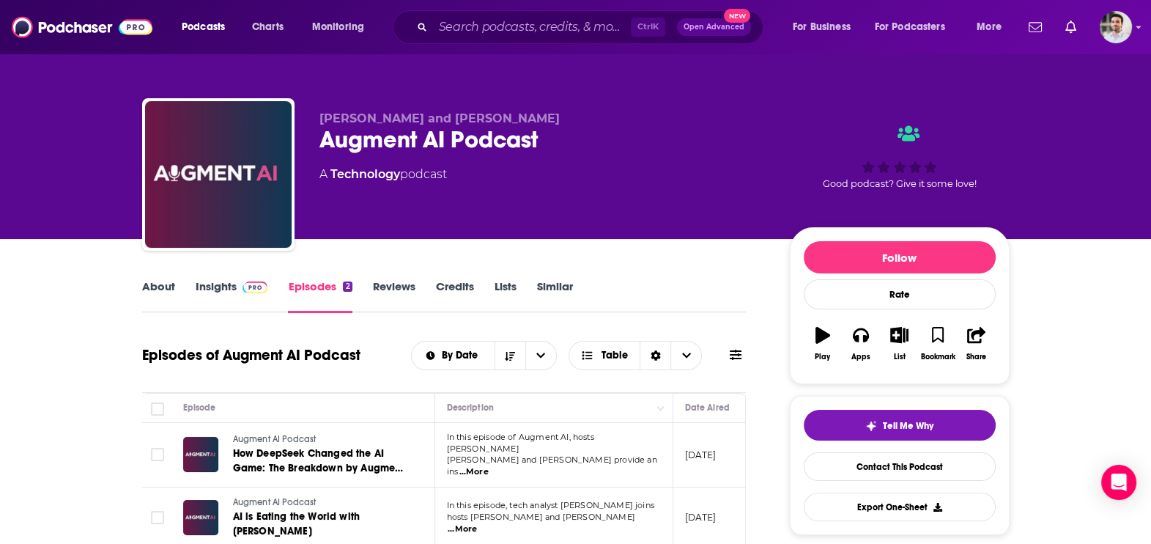
click at [152, 293] on link "About" at bounding box center [158, 296] width 33 height 34
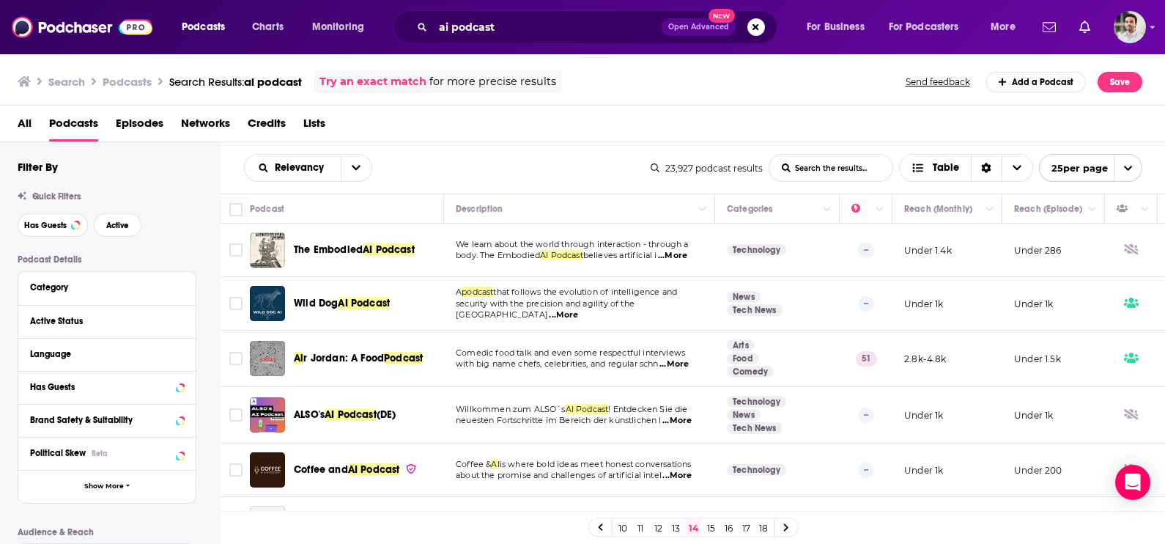
scroll to position [1080, 0]
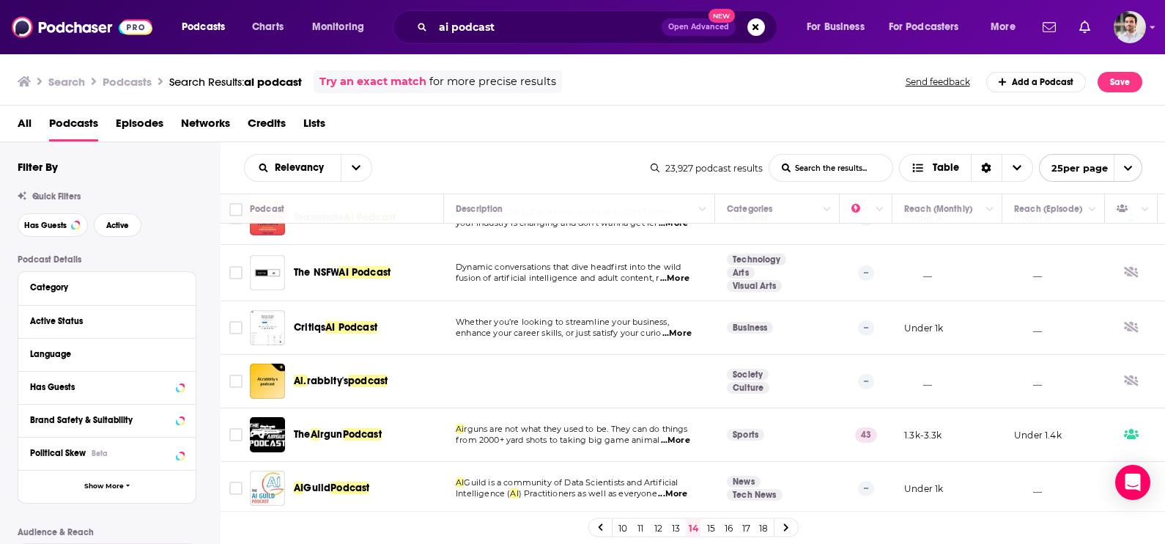
click at [710, 524] on link "15" at bounding box center [711, 528] width 15 height 18
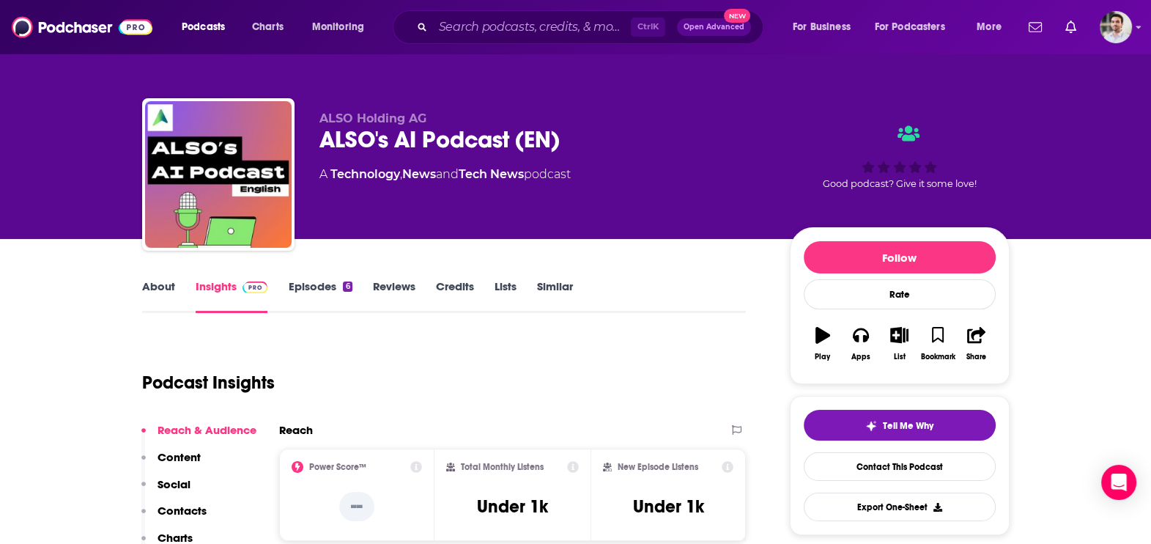
click at [202, 505] on p "Contacts" at bounding box center [182, 511] width 49 height 14
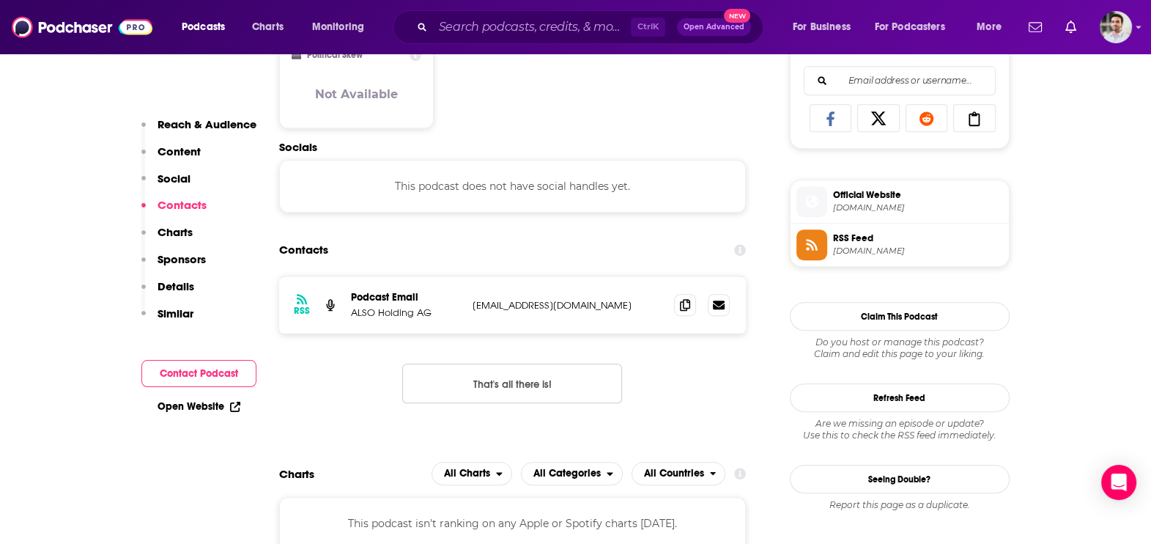
scroll to position [978, 0]
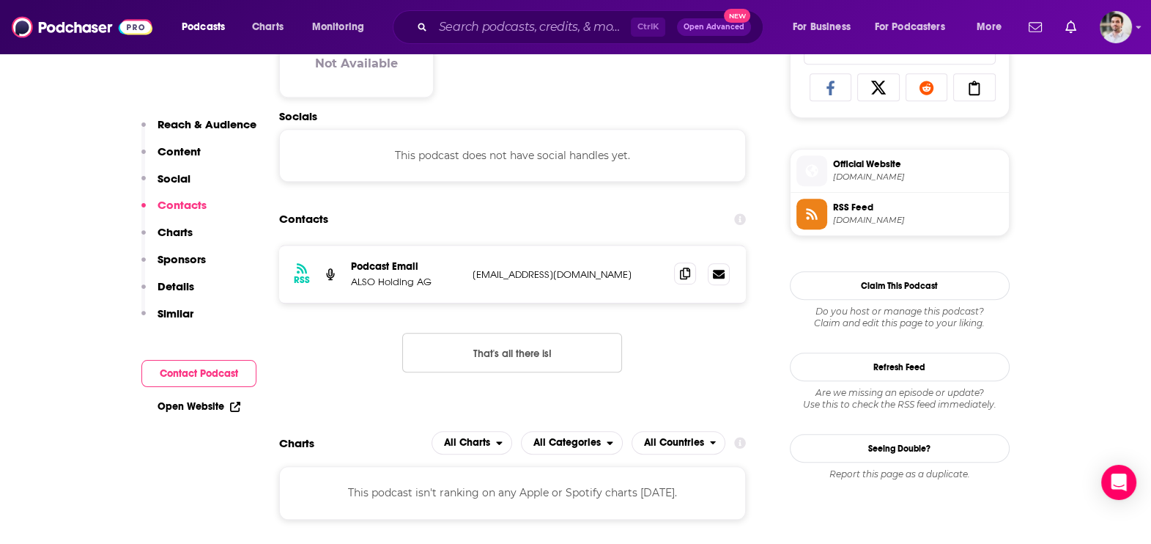
click at [679, 276] on span at bounding box center [685, 273] width 22 height 22
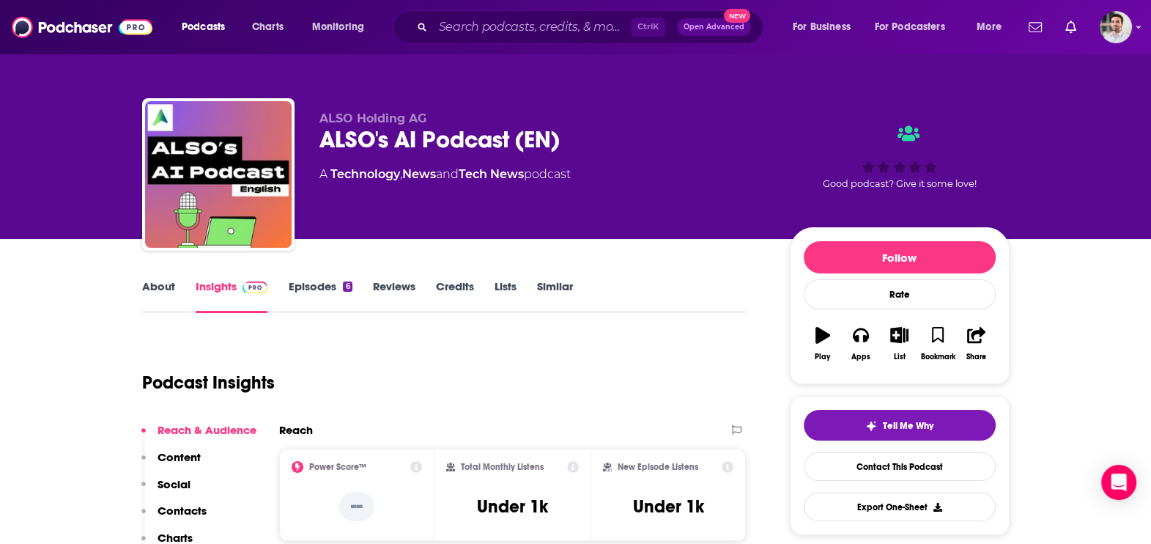
click at [315, 296] on link "Episodes 6" at bounding box center [320, 296] width 64 height 34
